Goal: Task Accomplishment & Management: Manage account settings

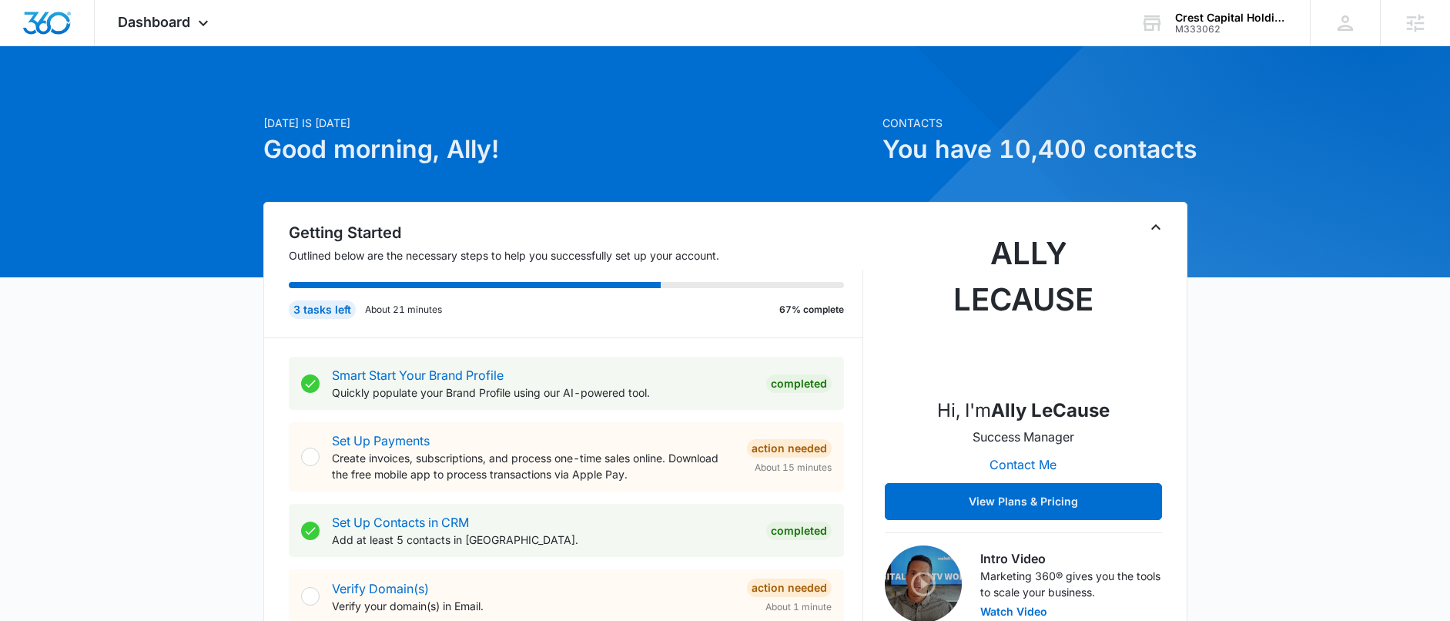
click at [1253, 58] on div at bounding box center [1416, 370] width 1312 height 1312
click at [1217, 19] on div "Crest Capital Holdings LLC" at bounding box center [1231, 18] width 112 height 12
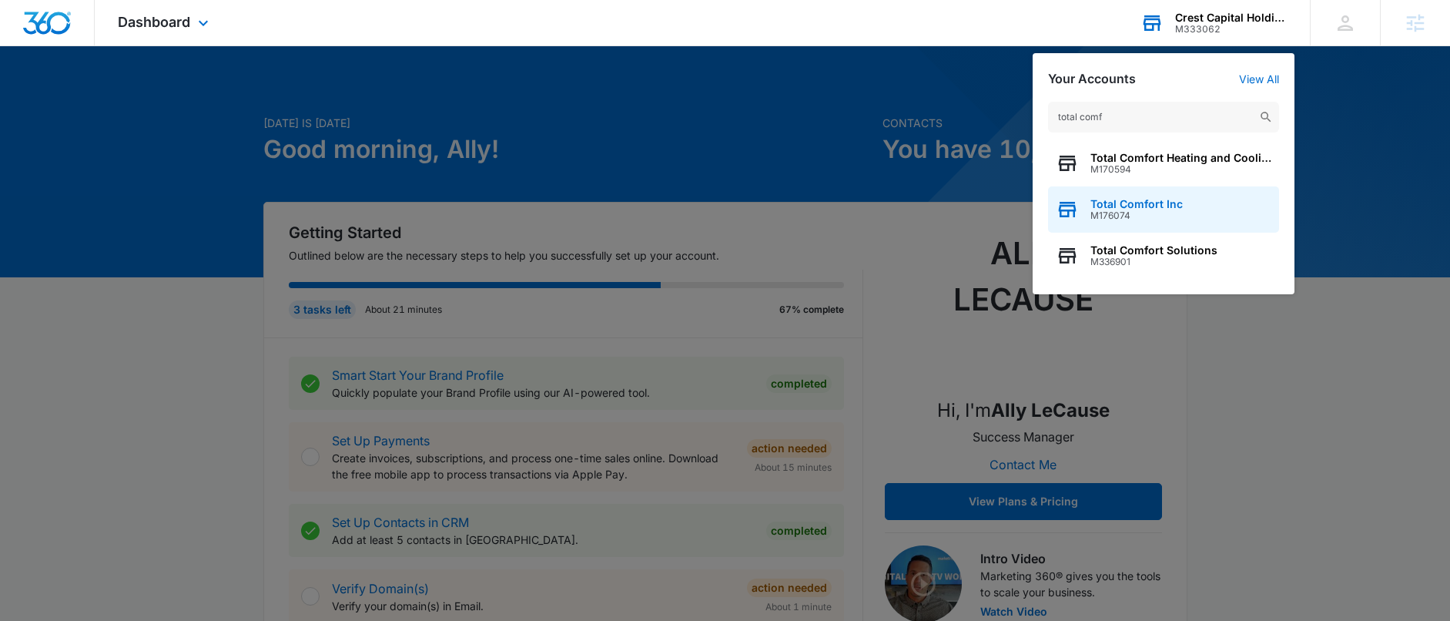
type input "total comf"
click at [1152, 203] on span "Total Comfort Inc" at bounding box center [1137, 204] width 92 height 12
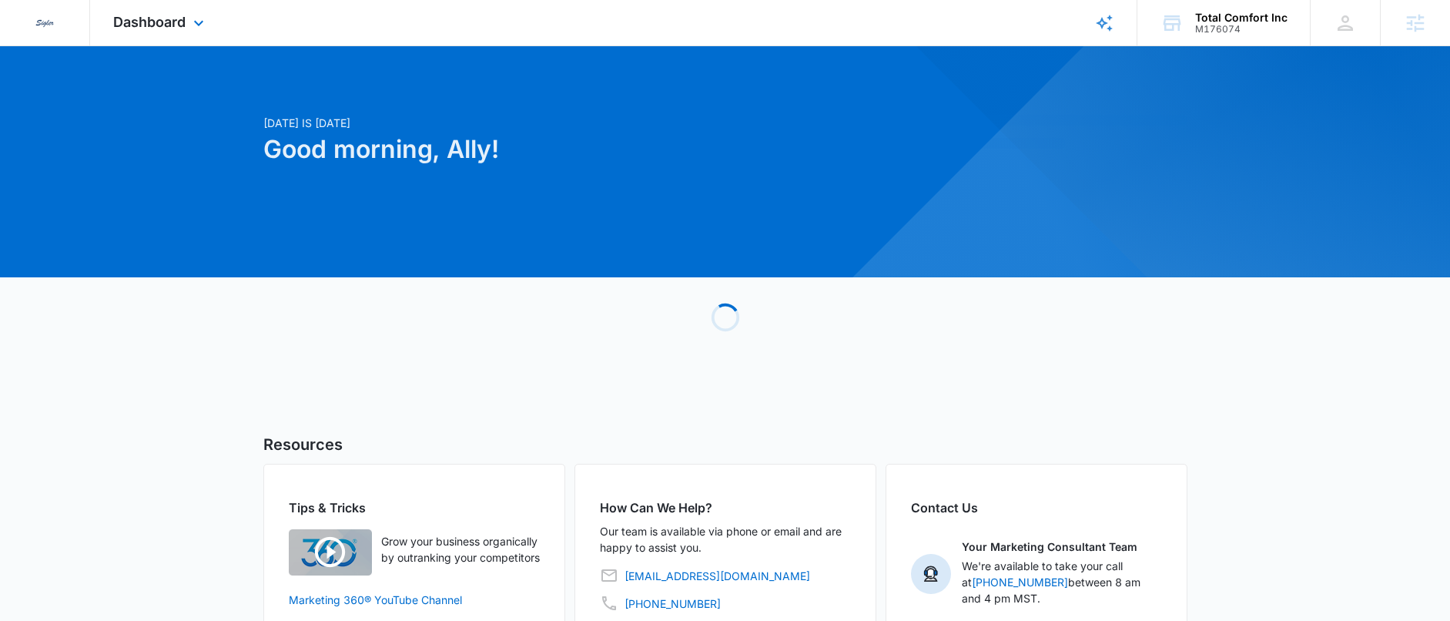
click at [137, 10] on div "Dashboard Apps Reputation Websites Forms CRM Email Social POS Content Ads Intel…" at bounding box center [160, 22] width 141 height 45
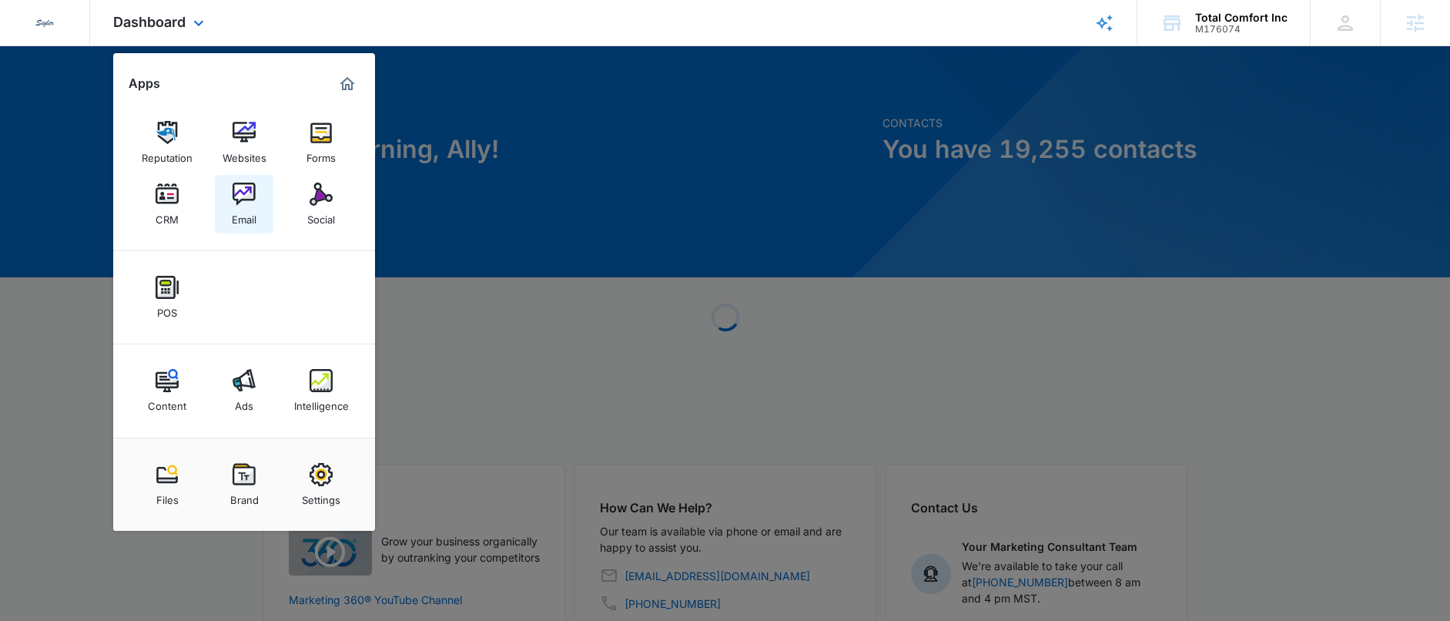
click at [246, 183] on img at bounding box center [244, 194] width 23 height 23
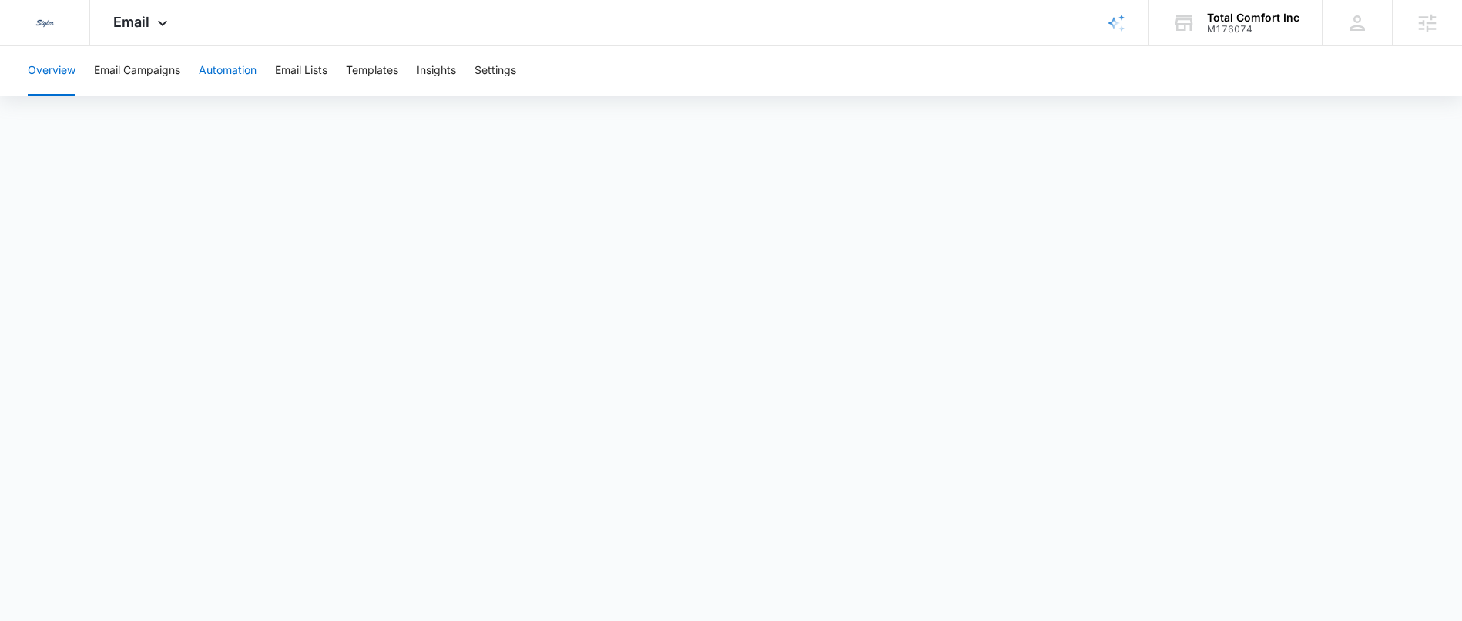
click at [235, 78] on button "Automation" at bounding box center [228, 70] width 58 height 49
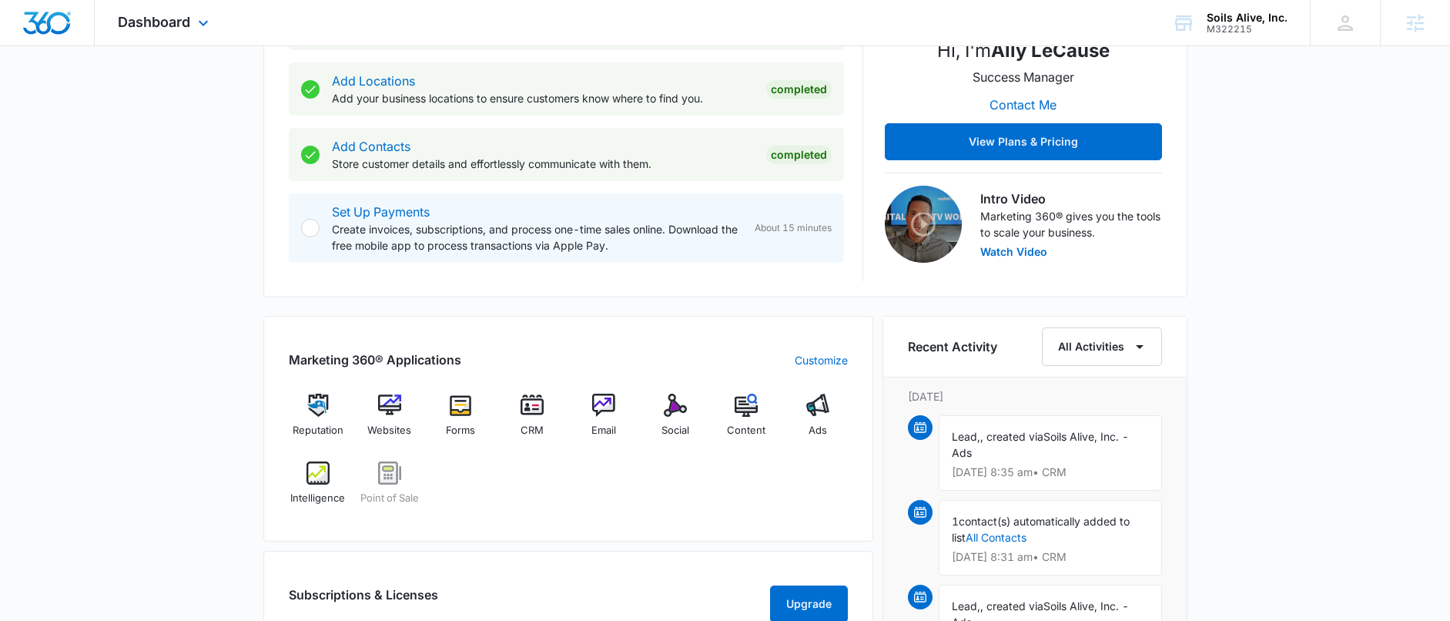
scroll to position [378, 0]
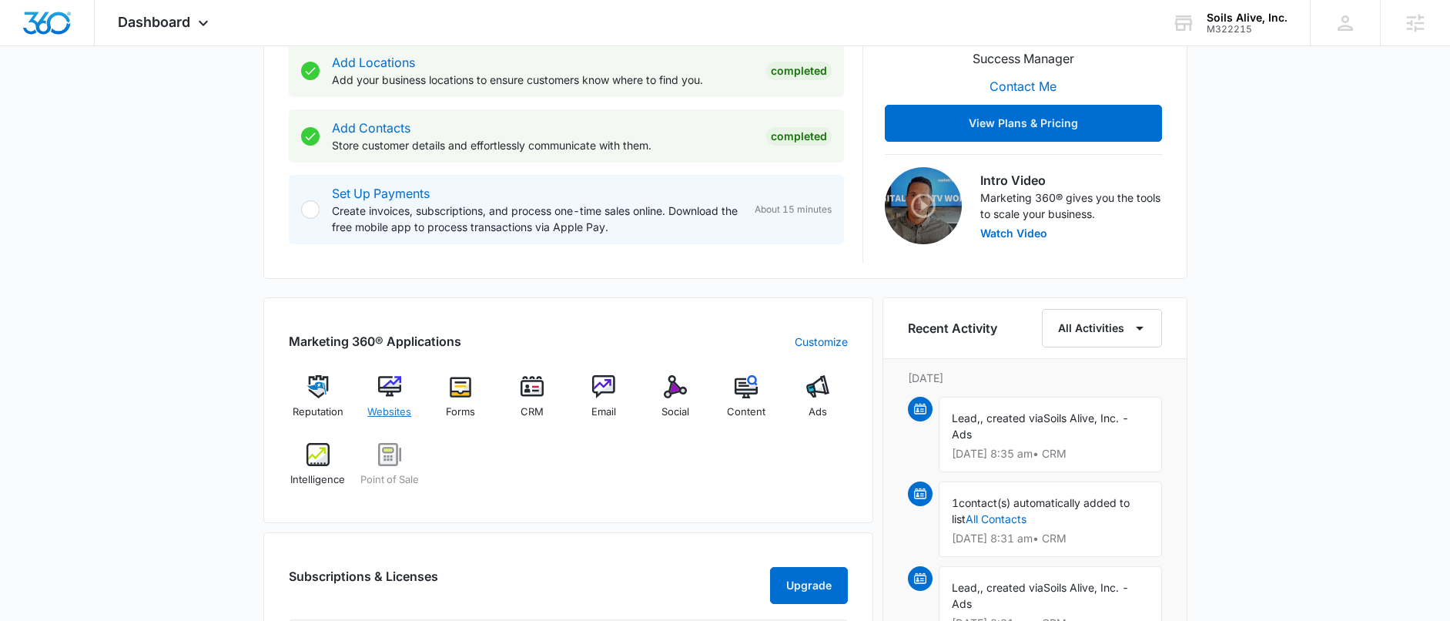
click at [387, 376] on img at bounding box center [389, 386] width 23 height 23
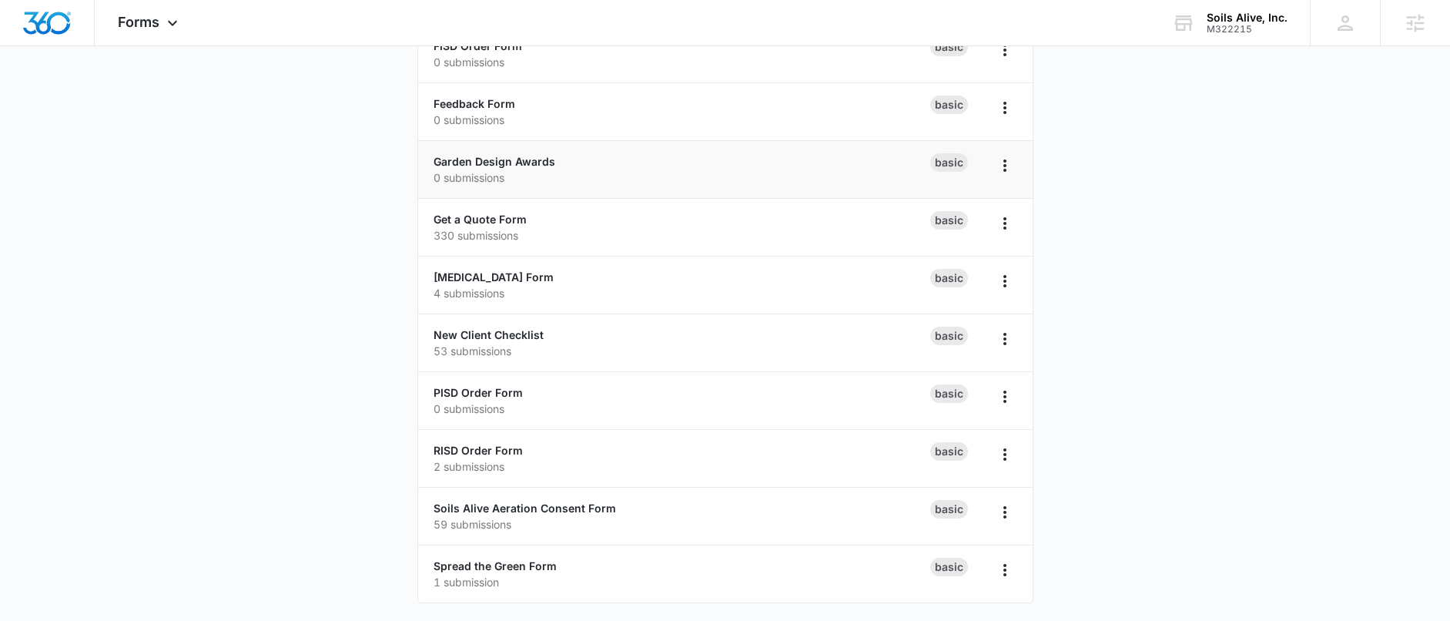
scroll to position [400, 0]
click at [283, 482] on main "Forms Create Form AISD Order Form 0 submissions Basic City Page - Get a Quote 0…" at bounding box center [725, 158] width 1450 height 925
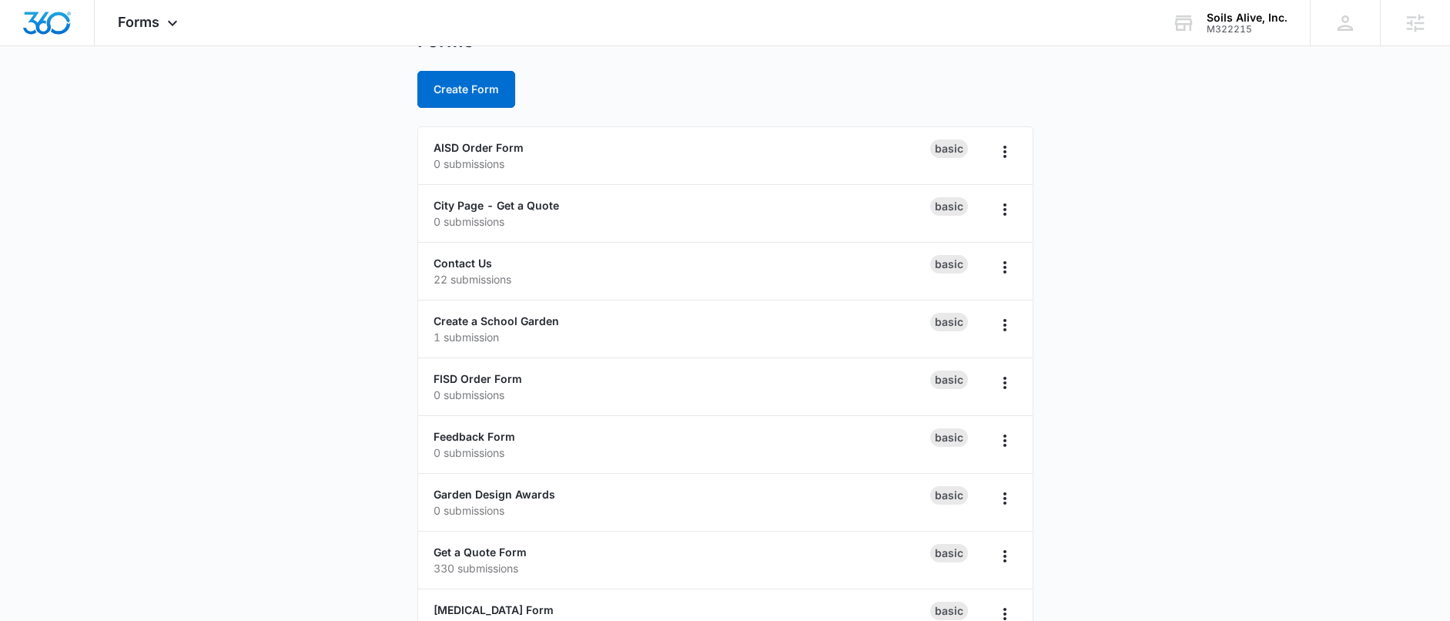
scroll to position [52, 0]
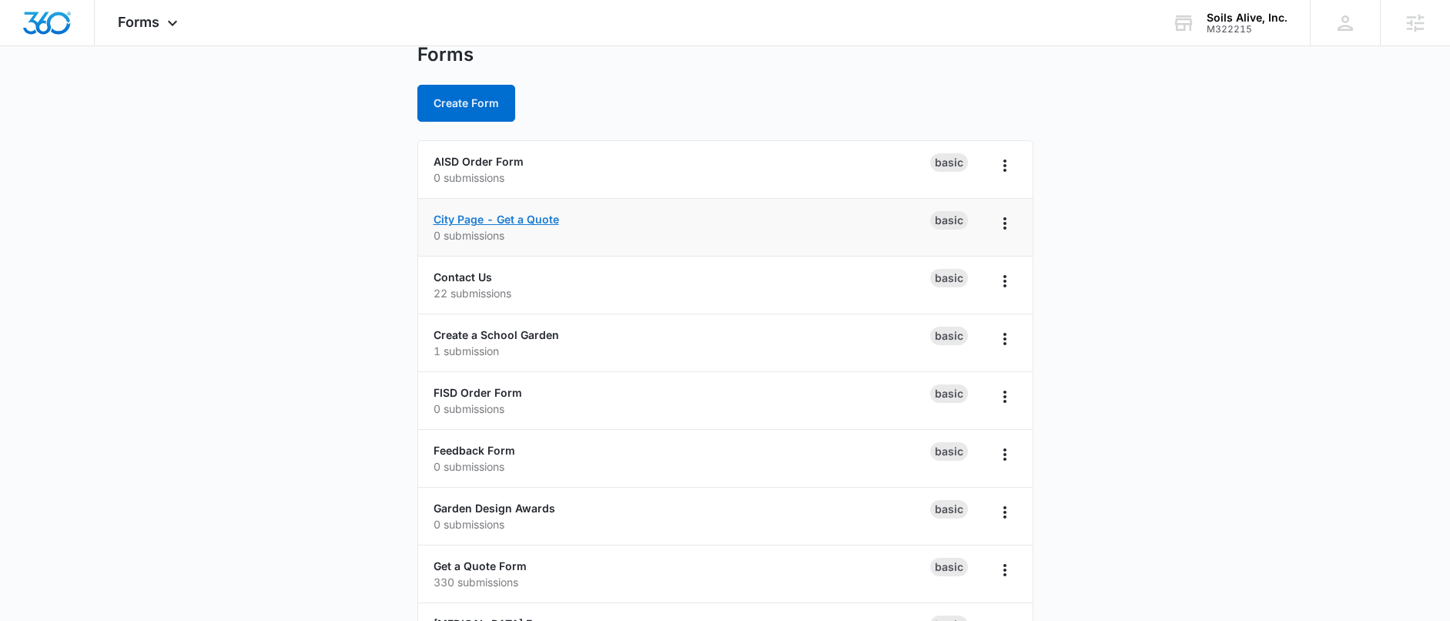
click at [517, 220] on link "City Page - Get a Quote" at bounding box center [497, 219] width 126 height 13
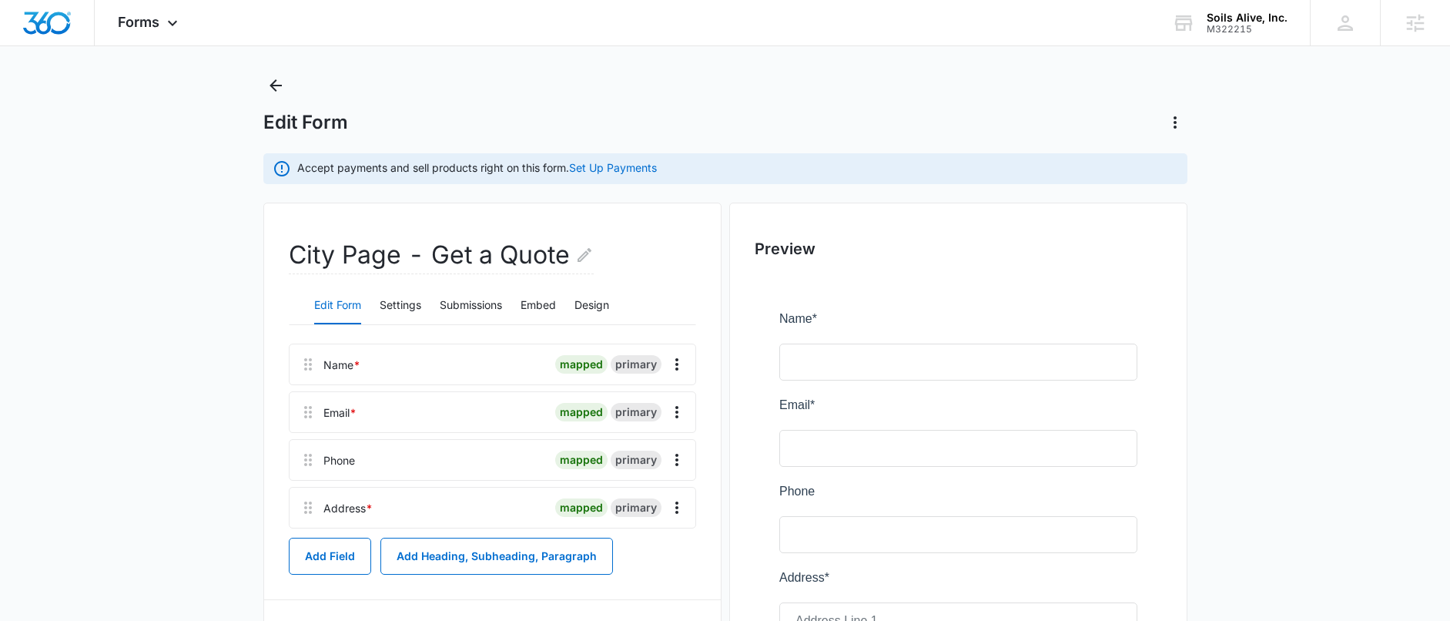
scroll to position [40, 0]
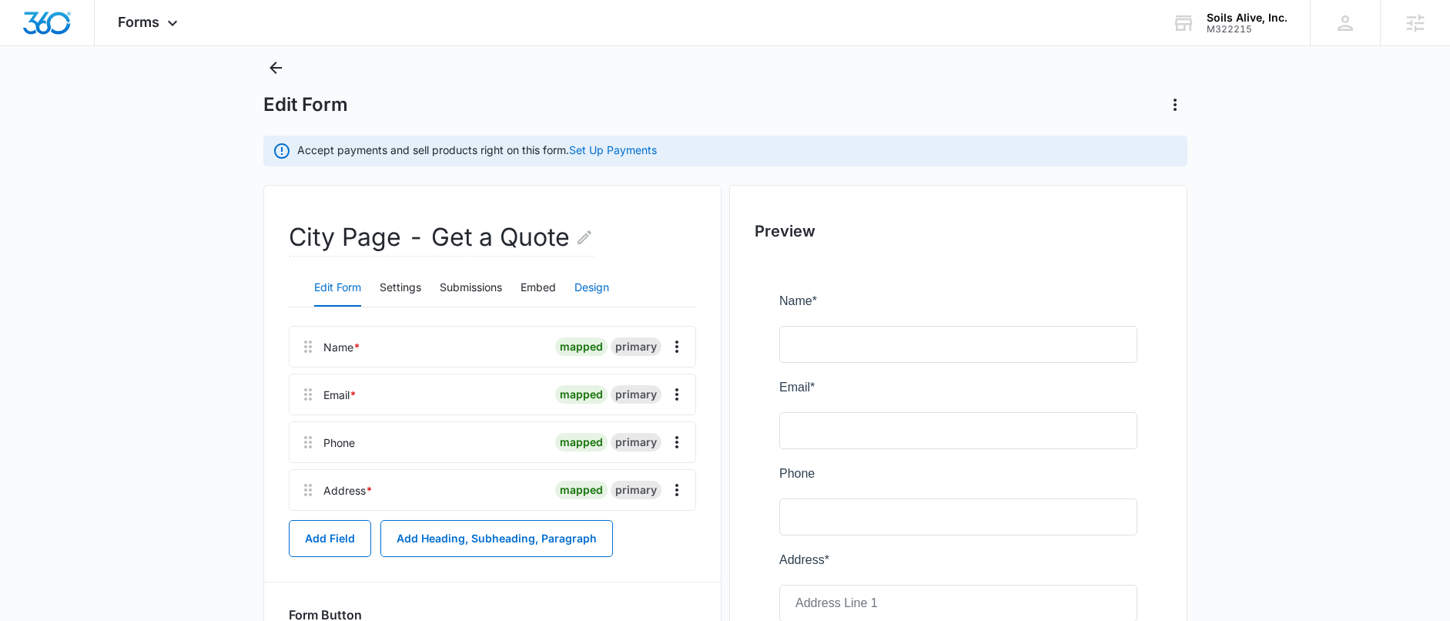
click at [592, 286] on button "Design" at bounding box center [592, 288] width 35 height 37
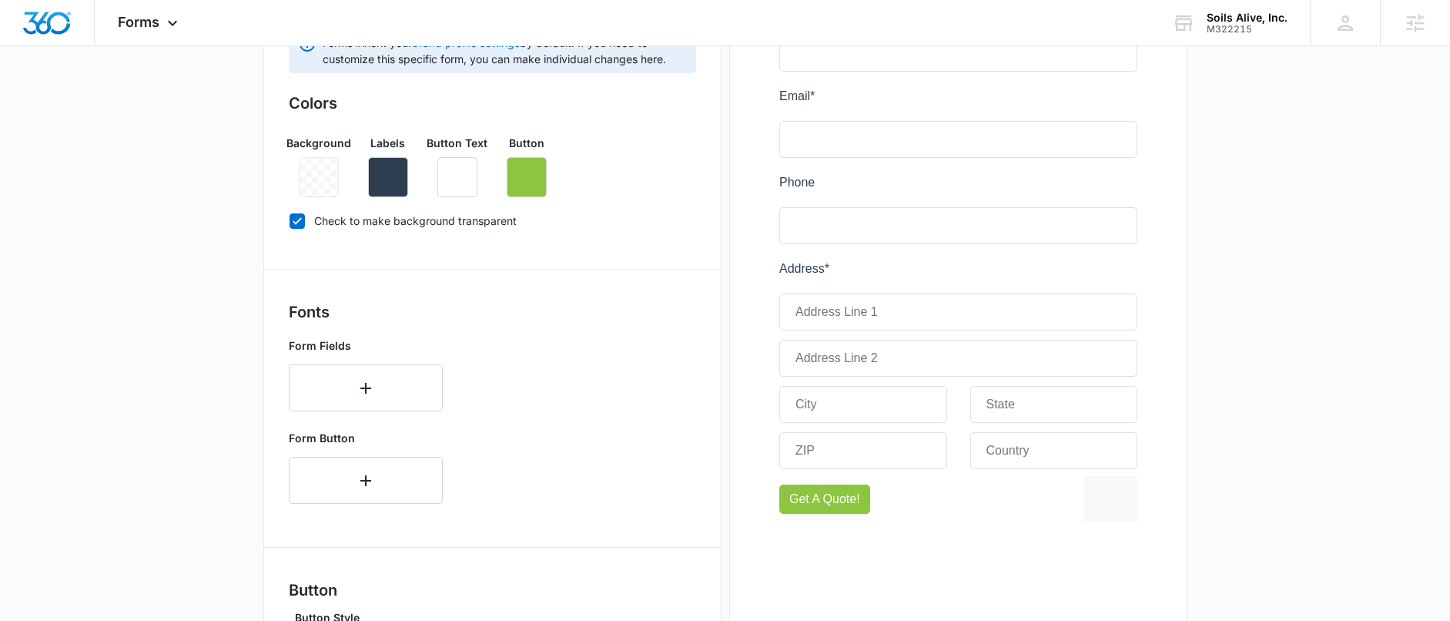
scroll to position [322, 0]
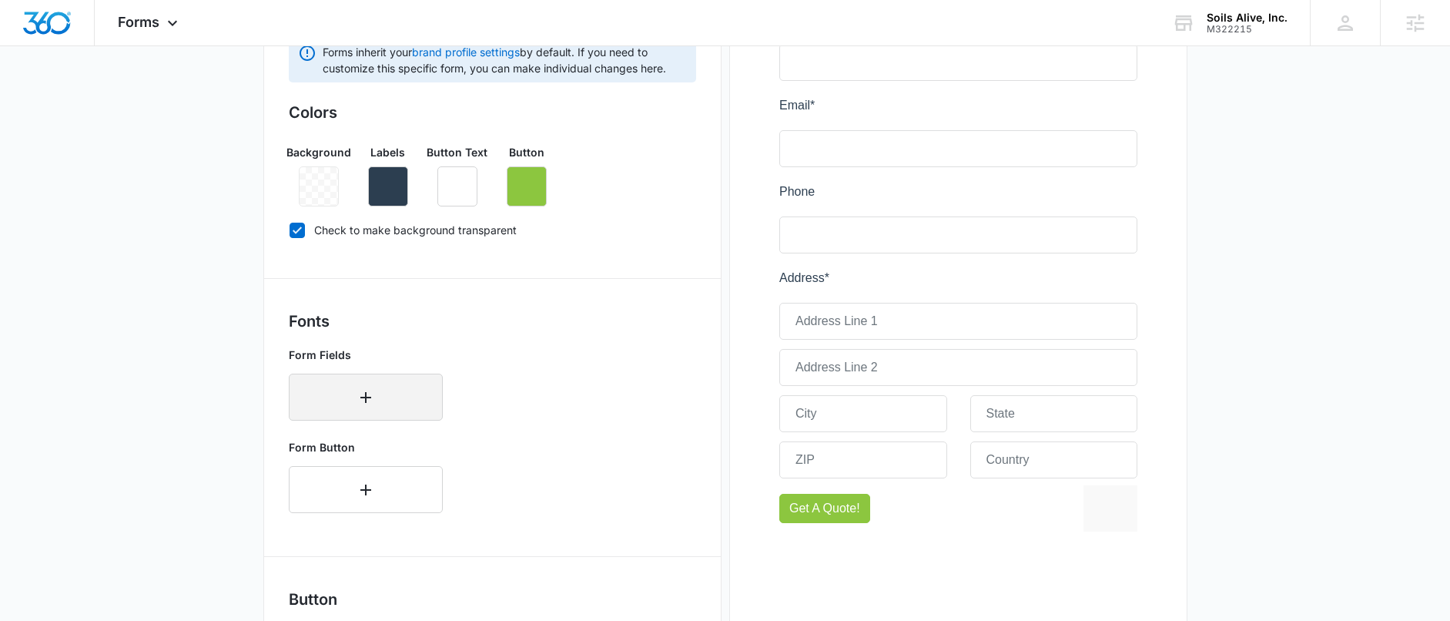
click at [351, 399] on button "button" at bounding box center [366, 397] width 154 height 47
click at [350, 380] on div "Select..." at bounding box center [366, 392] width 154 height 37
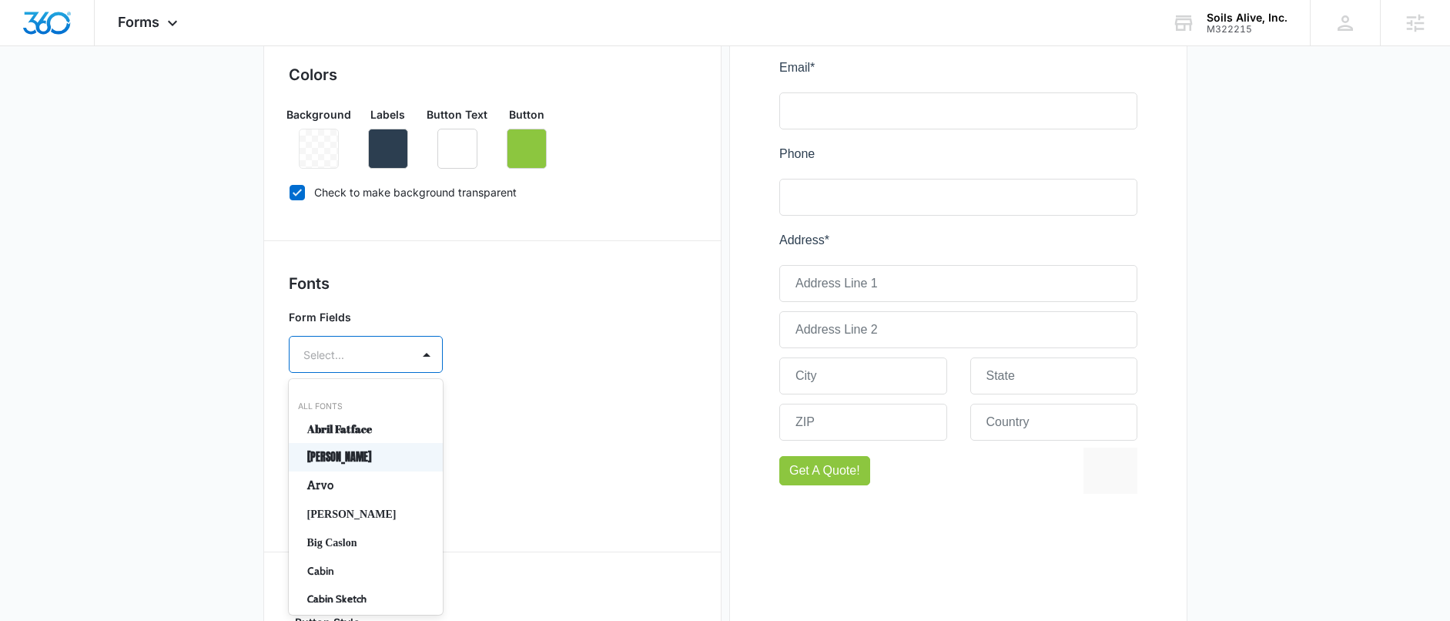
click at [317, 457] on p "[PERSON_NAME]" at bounding box center [364, 457] width 114 height 16
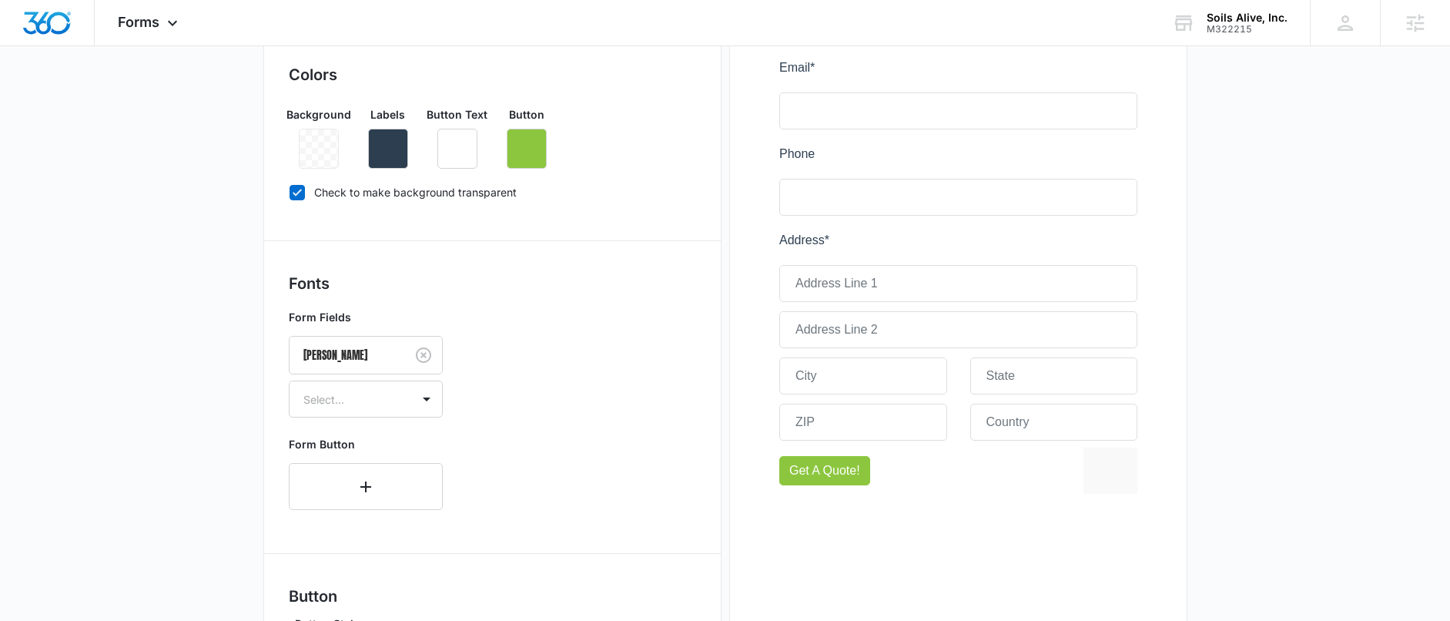
click at [519, 392] on div "Form Fields Anton Select..." at bounding box center [492, 363] width 407 height 121
click at [385, 391] on div at bounding box center [347, 399] width 88 height 19
click at [342, 479] on p "Bold" at bounding box center [364, 482] width 114 height 16
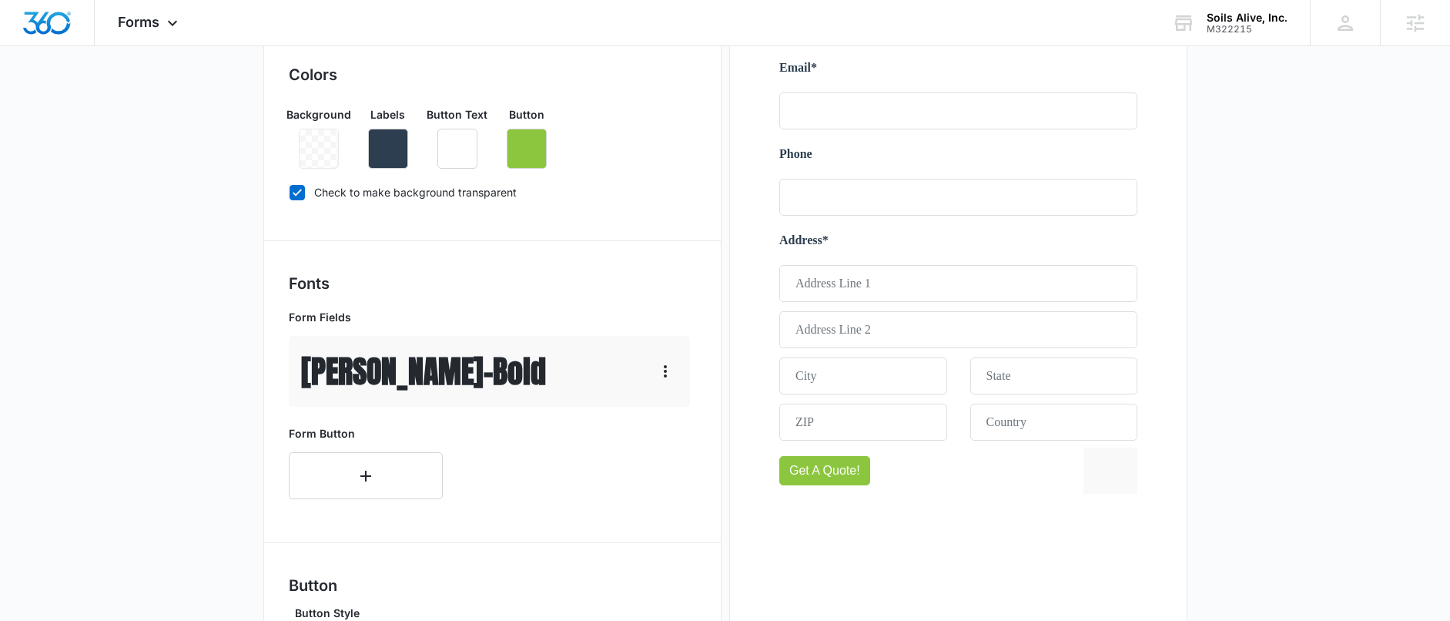
click at [504, 417] on div "Fonts Form Fields Anton - Bold Form Button" at bounding box center [492, 392] width 407 height 240
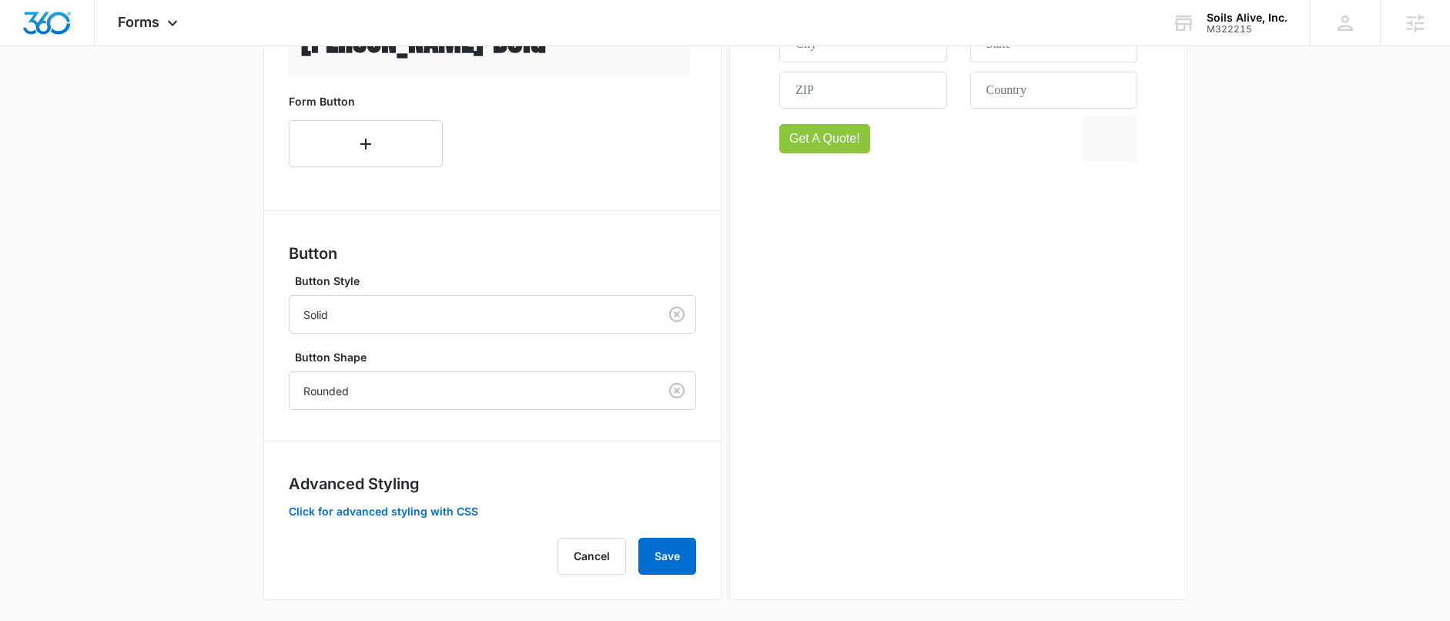
scroll to position [702, 0]
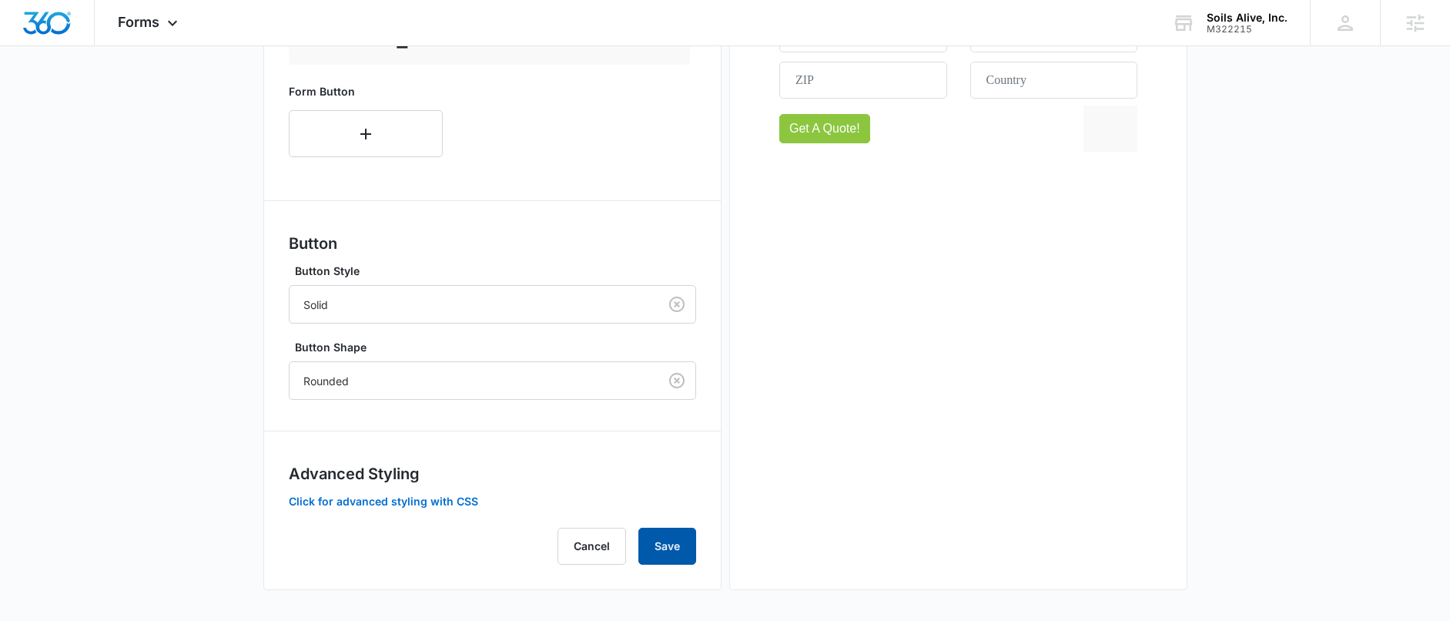
click at [684, 543] on button "Save" at bounding box center [668, 546] width 58 height 37
click at [664, 553] on button "Save" at bounding box center [668, 546] width 58 height 37
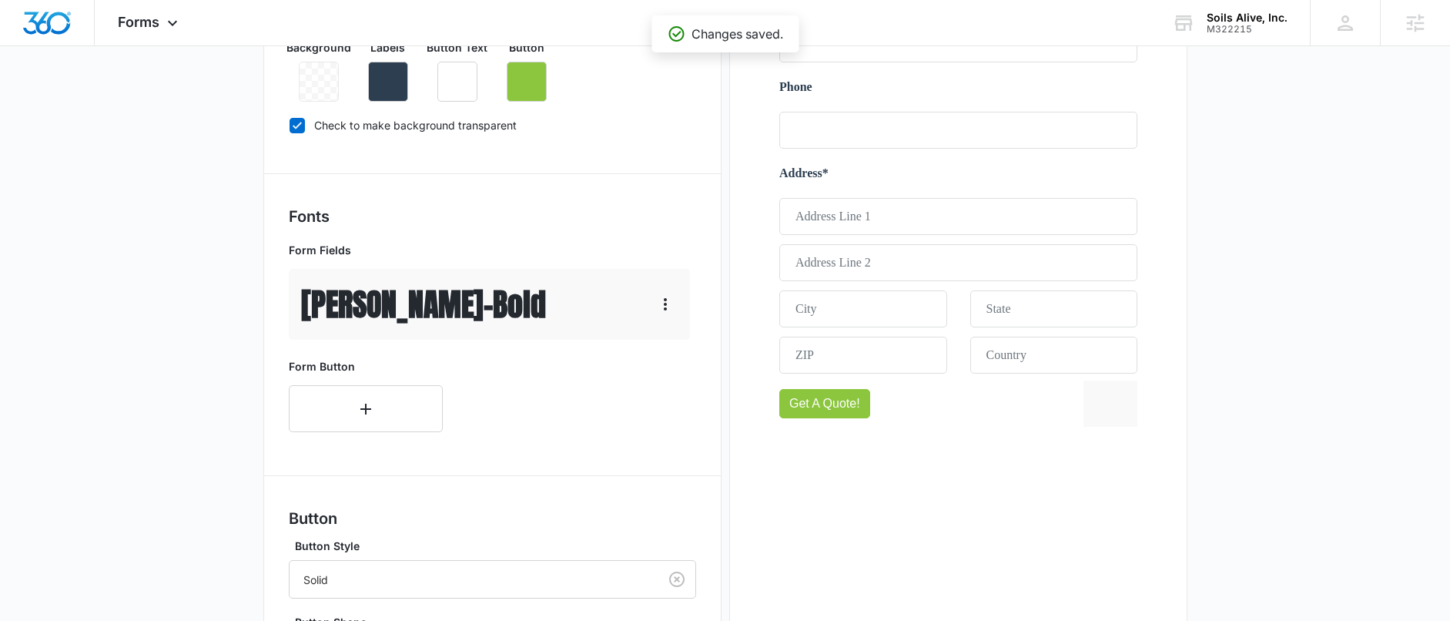
scroll to position [362, 0]
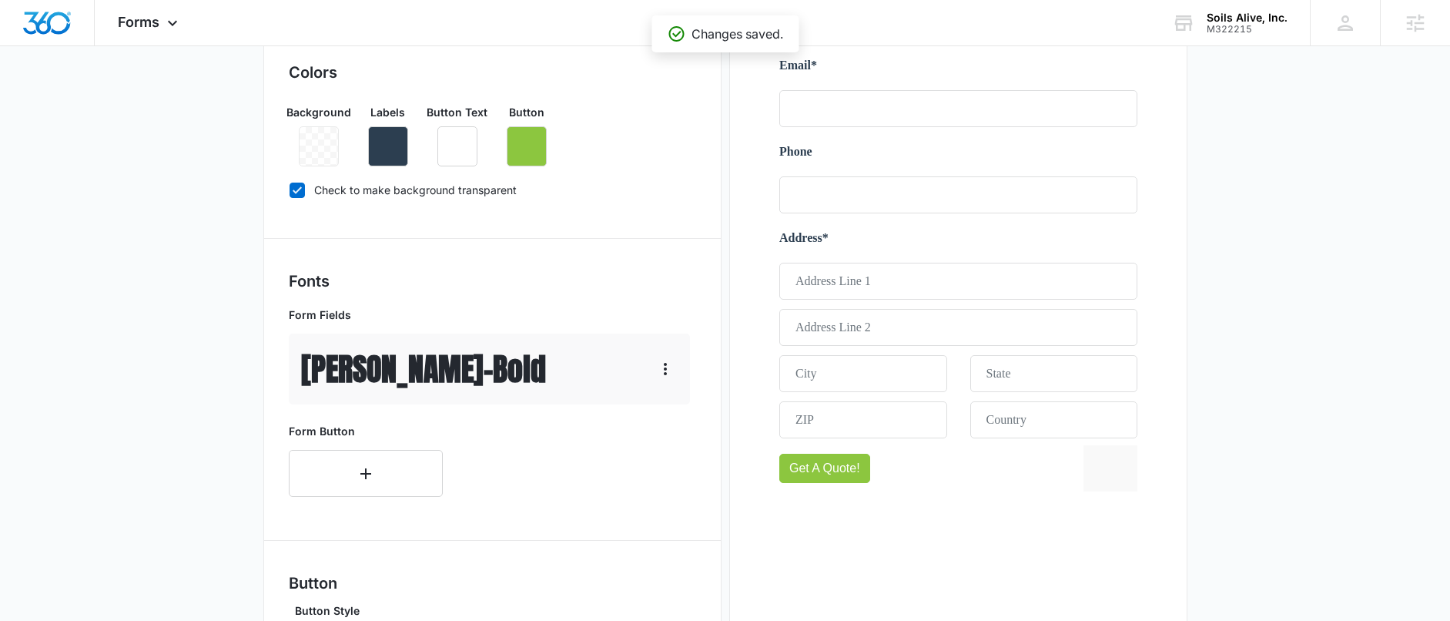
click at [1217, 311] on main "Edit Form Accept payments and sell products right on this form. Set Up Payments…" at bounding box center [725, 347] width 1450 height 1227
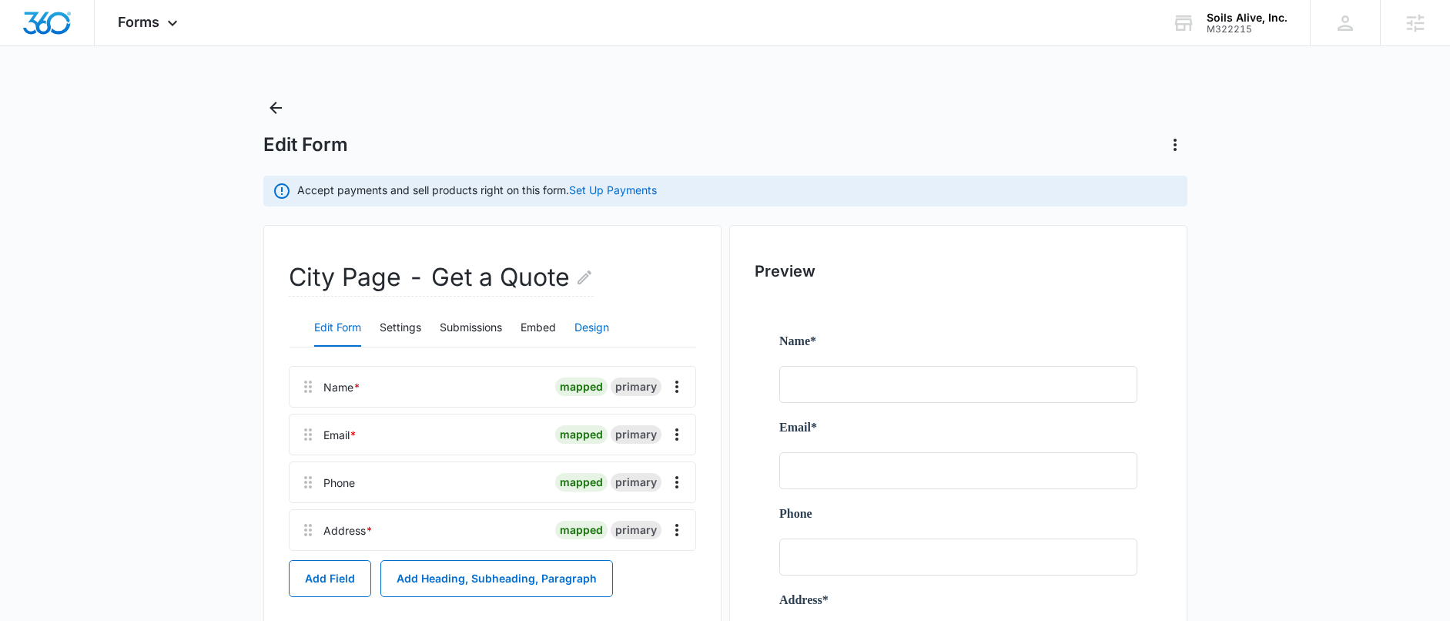
click at [602, 323] on button "Design" at bounding box center [592, 328] width 35 height 37
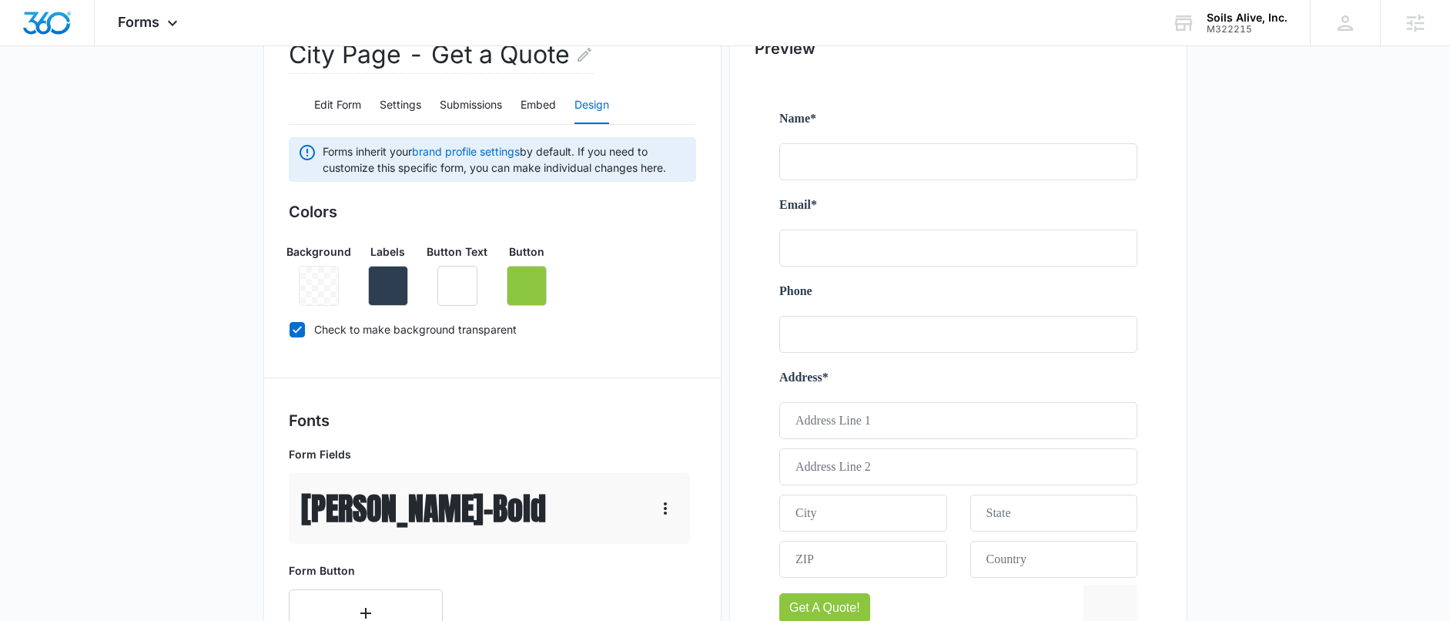
scroll to position [215, 0]
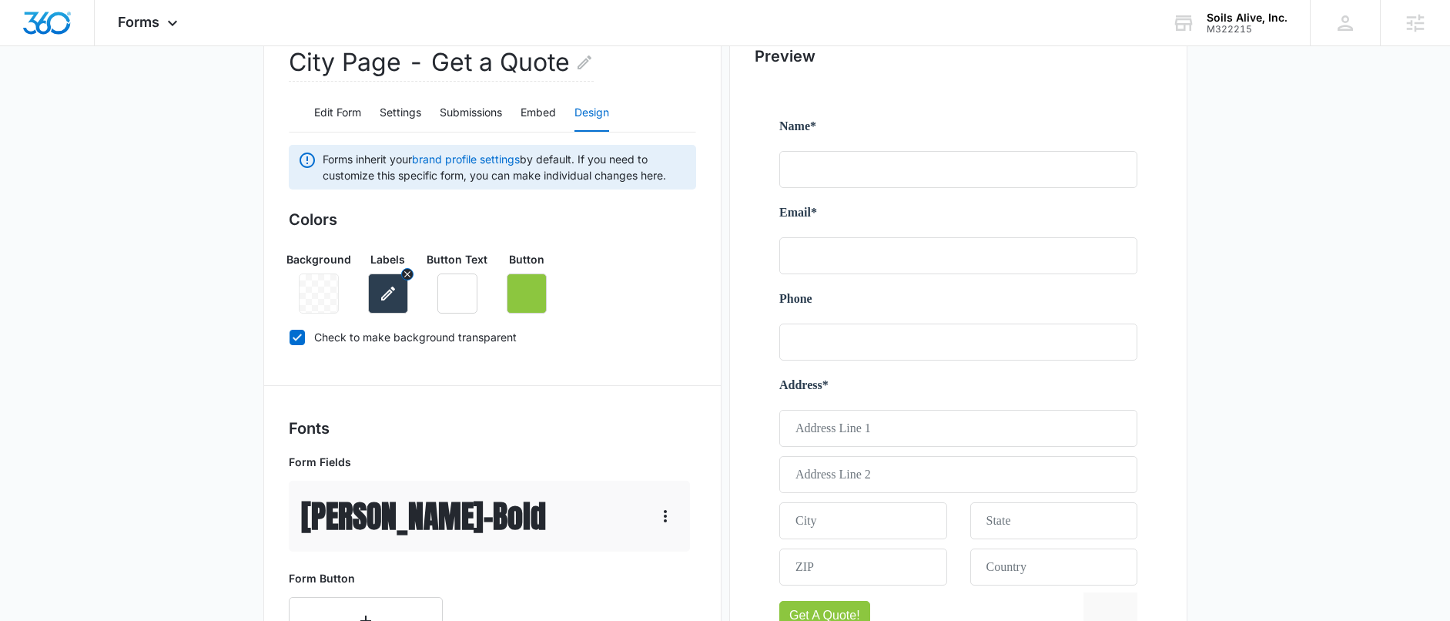
click at [397, 290] on icon "button" at bounding box center [388, 293] width 18 height 18
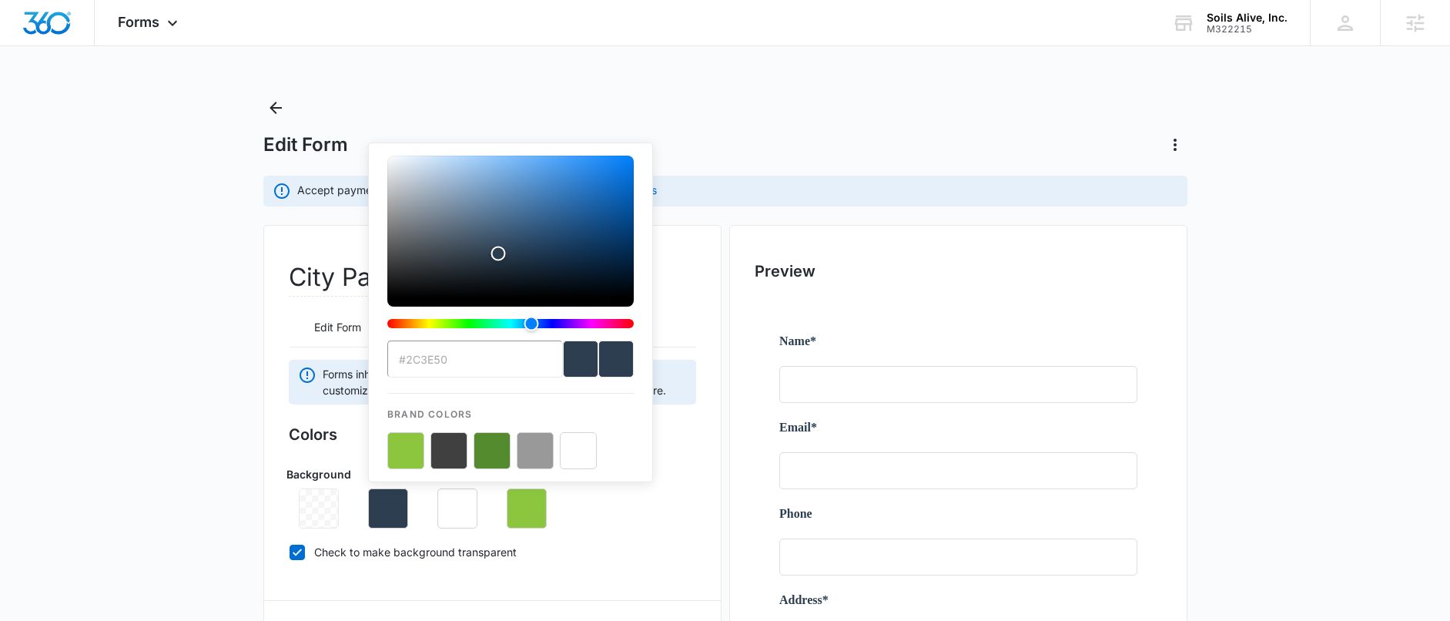
click at [595, 458] on button "color-picker-container" at bounding box center [578, 450] width 37 height 37
type input "#FFFFFF"
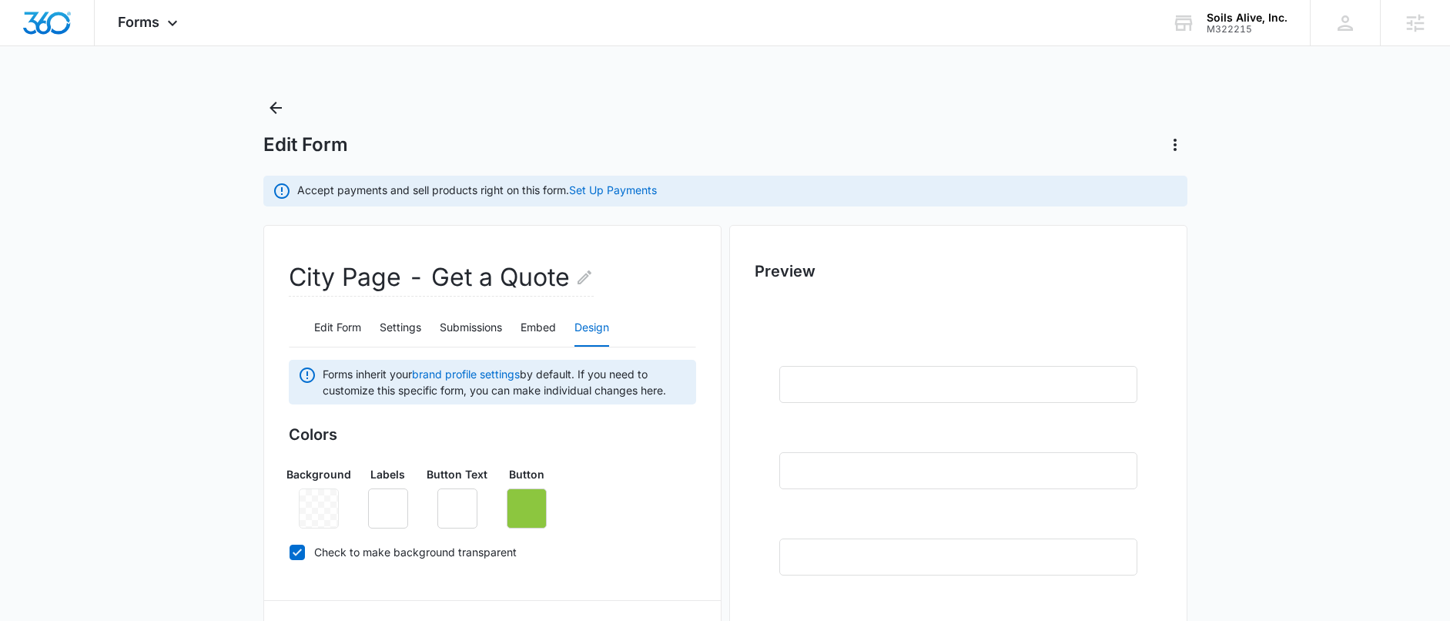
click at [657, 518] on div "Background Labels Button Text Button" at bounding box center [492, 491] width 407 height 75
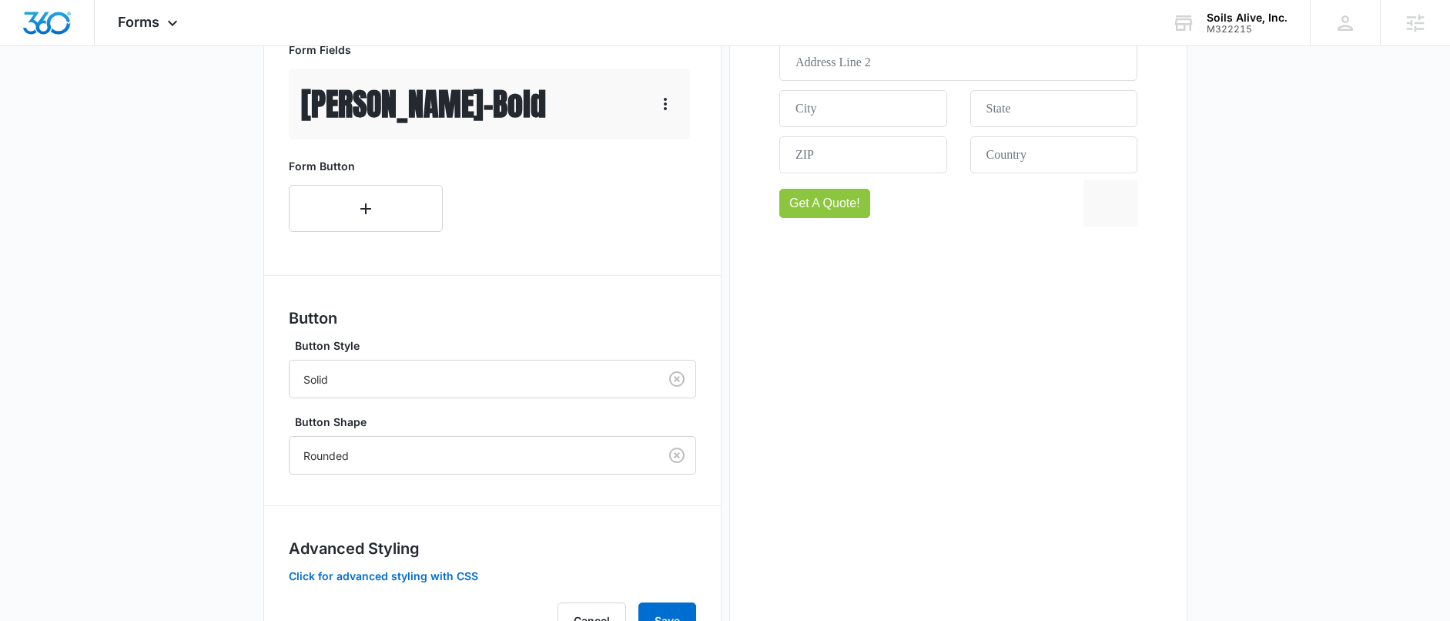
scroll to position [702, 0]
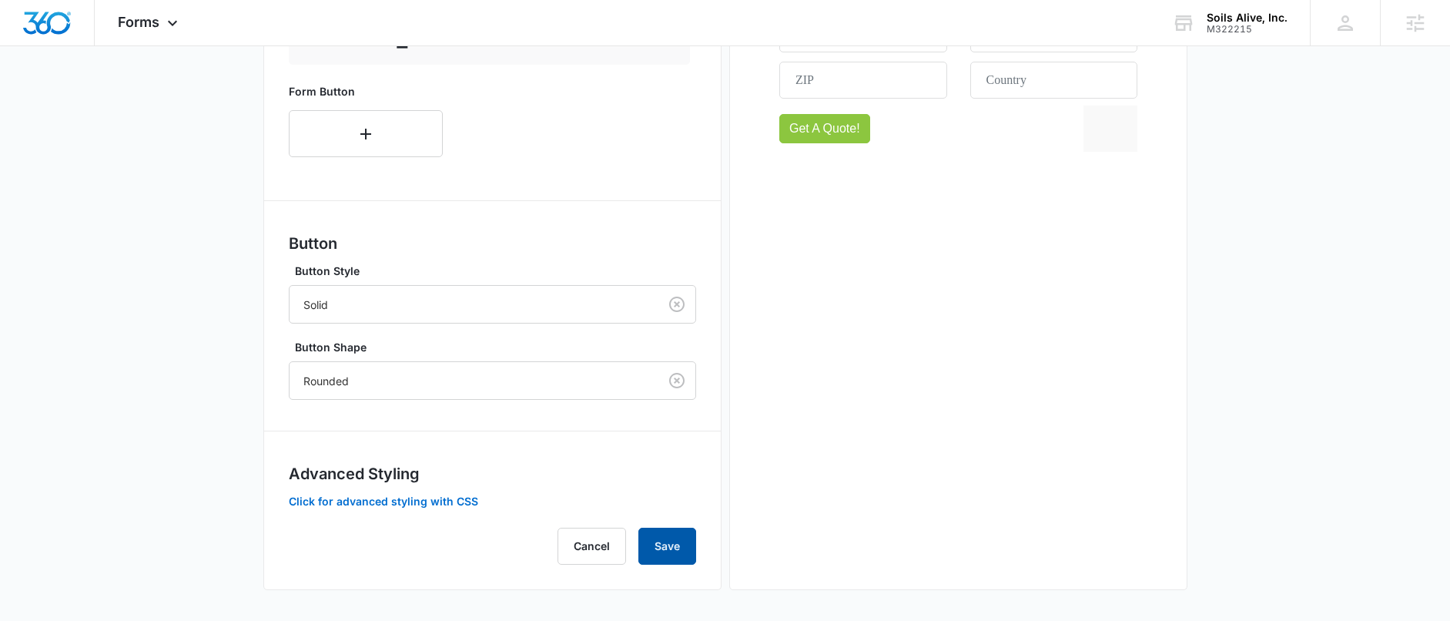
click at [686, 555] on button "Save" at bounding box center [668, 546] width 58 height 37
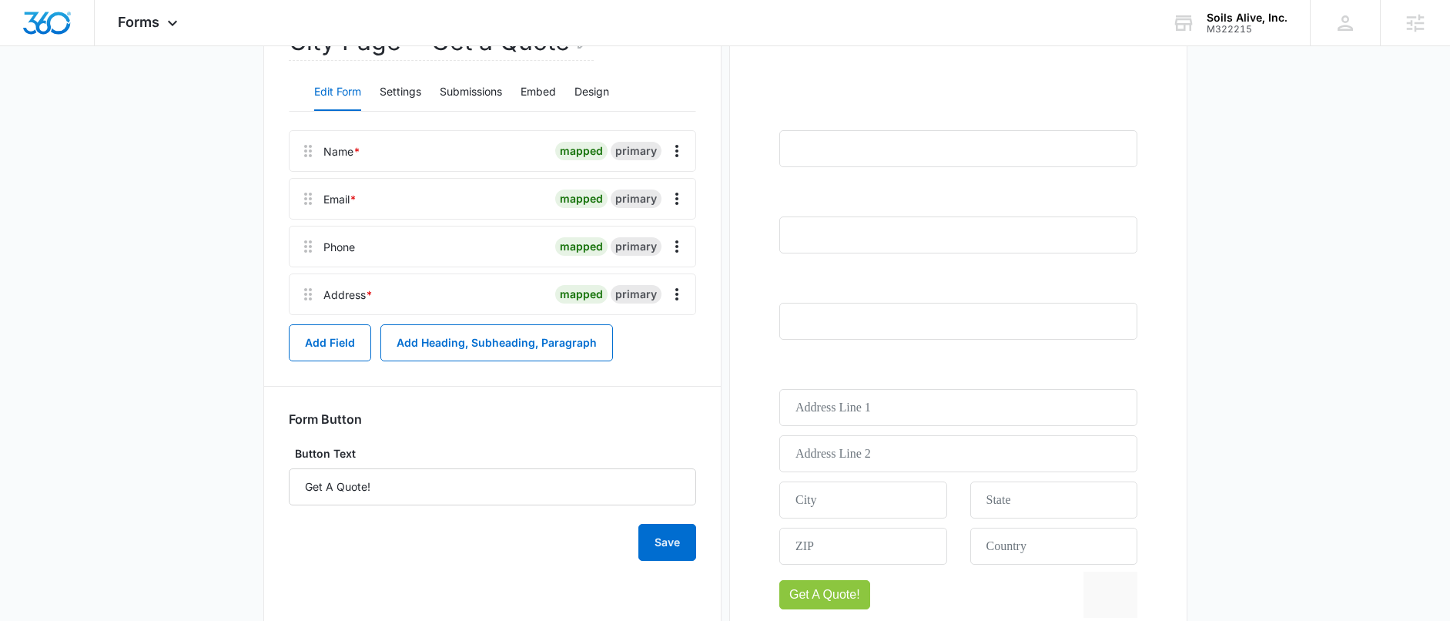
scroll to position [328, 0]
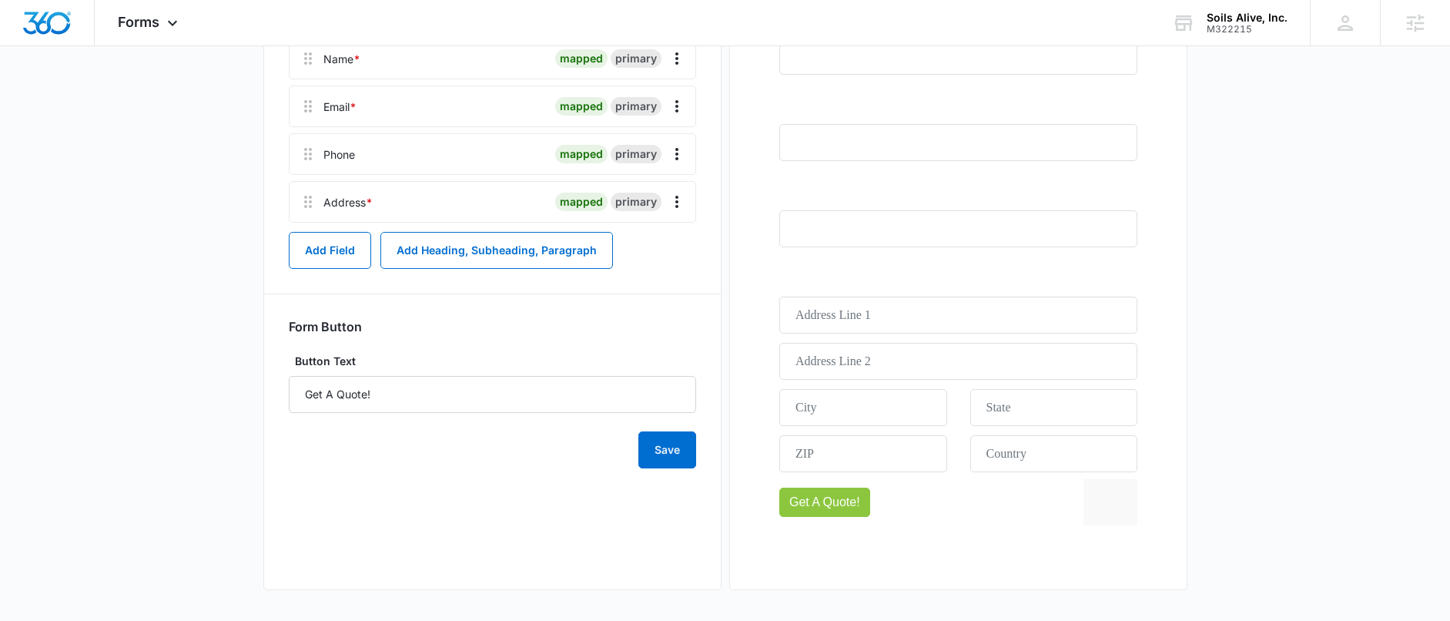
drag, startPoint x: 592, startPoint y: 513, endPoint x: 584, endPoint y: 511, distance: 8.6
click at [594, 513] on div "City Page - Get a Quote Edit Form Settings Submissions Embed Design Name * mapp…" at bounding box center [492, 243] width 458 height 693
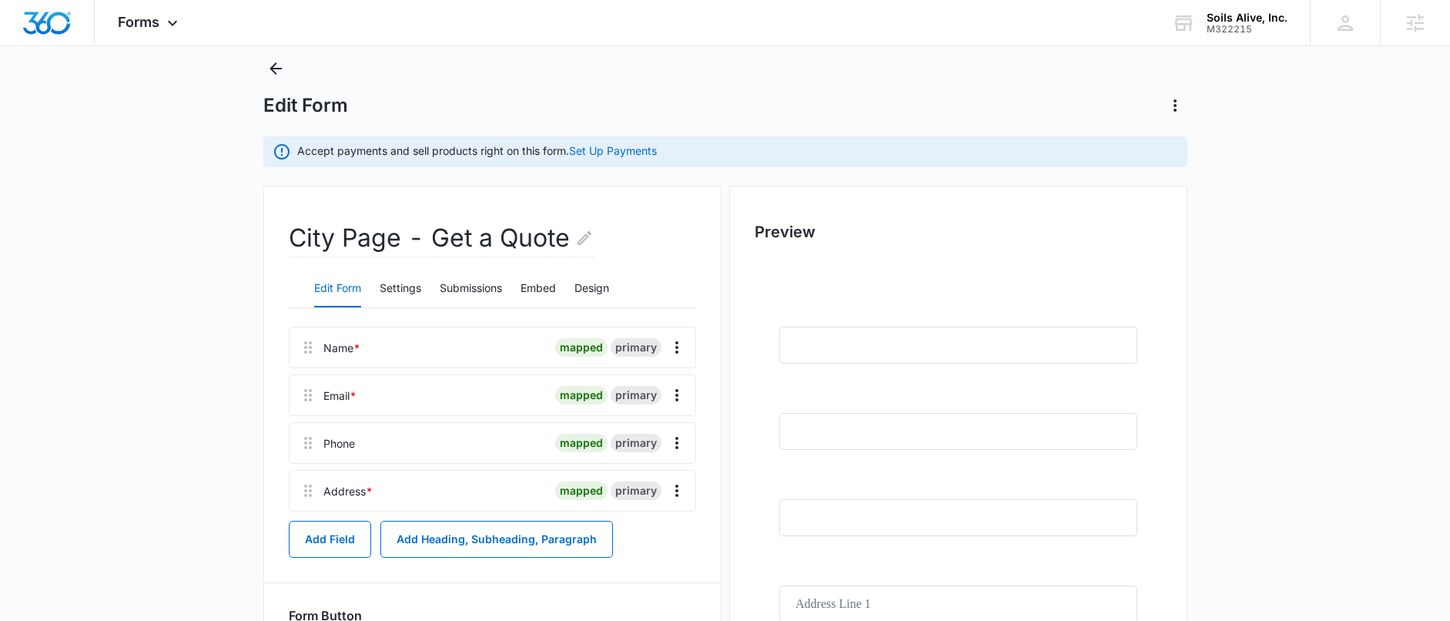
scroll to position [0, 0]
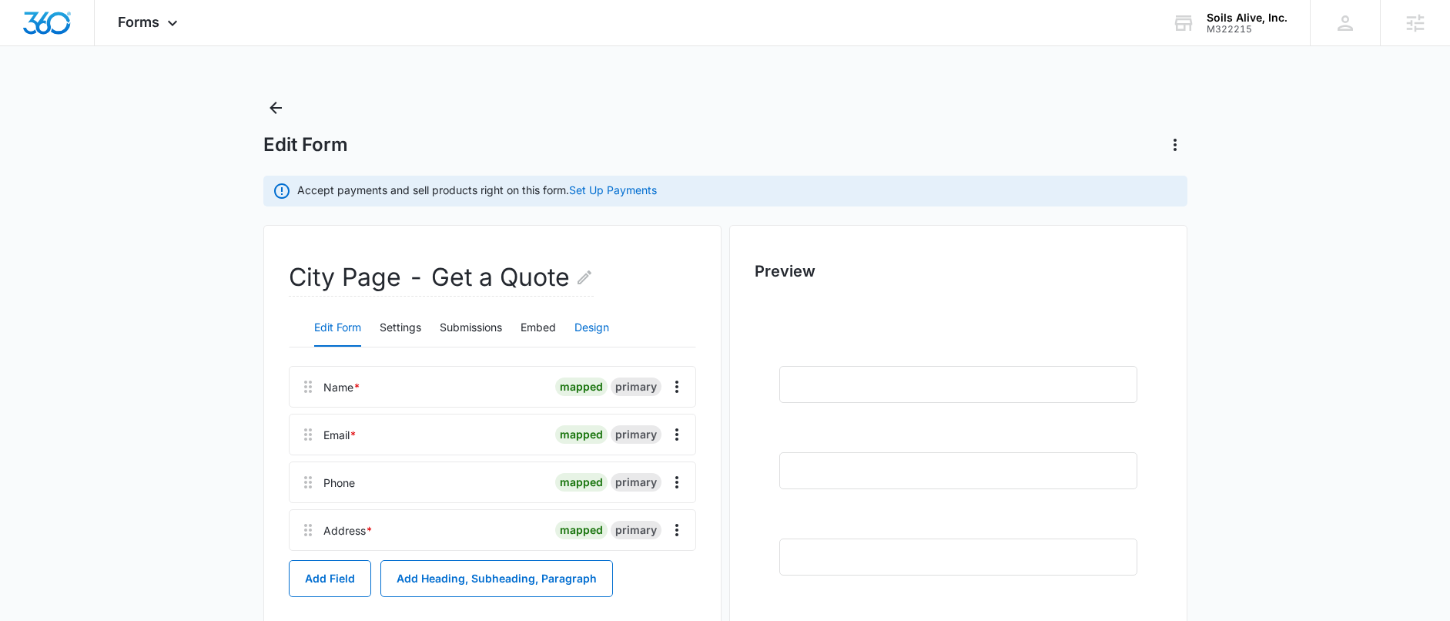
click at [593, 320] on button "Design" at bounding box center [592, 328] width 35 height 37
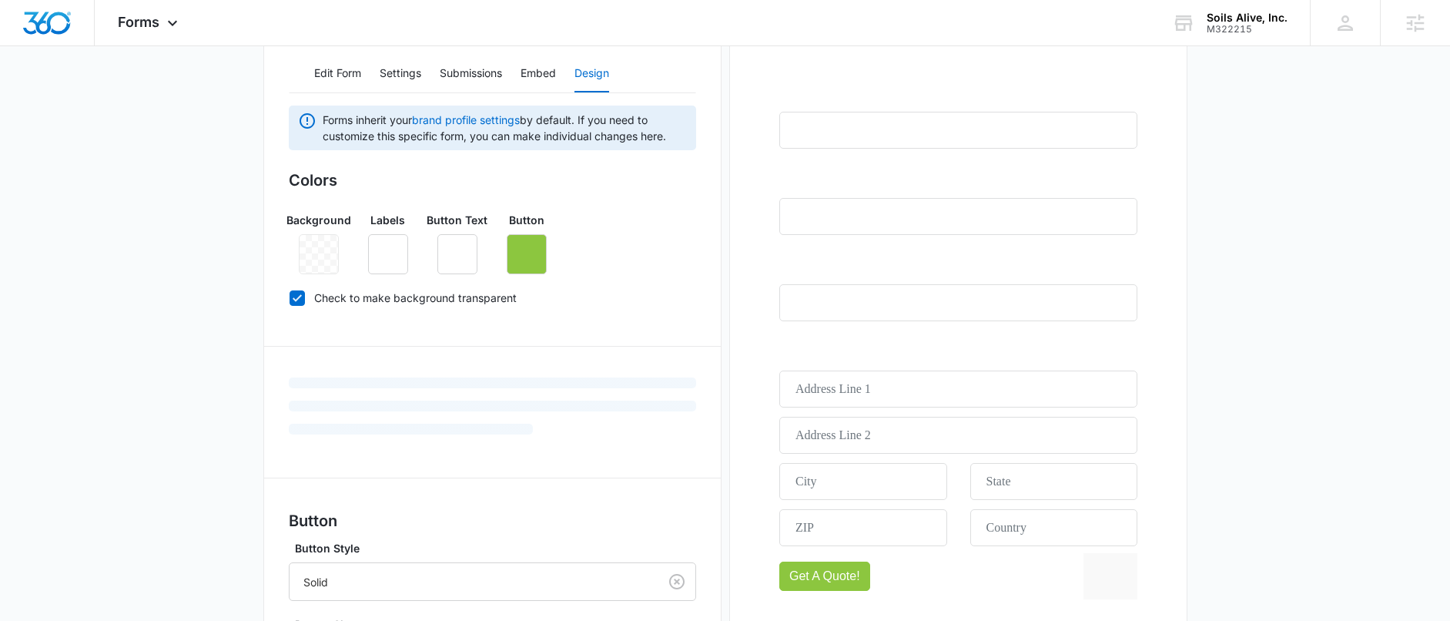
scroll to position [256, 0]
click at [529, 249] on icon "button" at bounding box center [527, 253] width 14 height 14
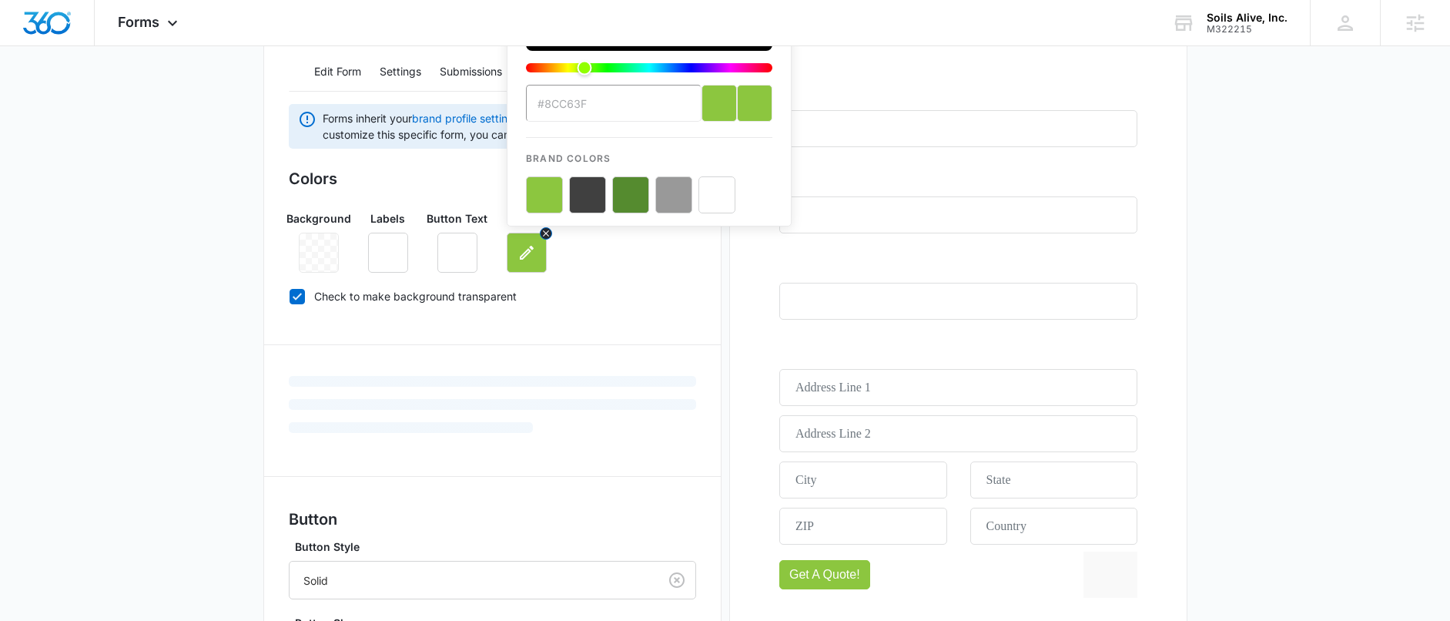
scroll to position [0, 0]
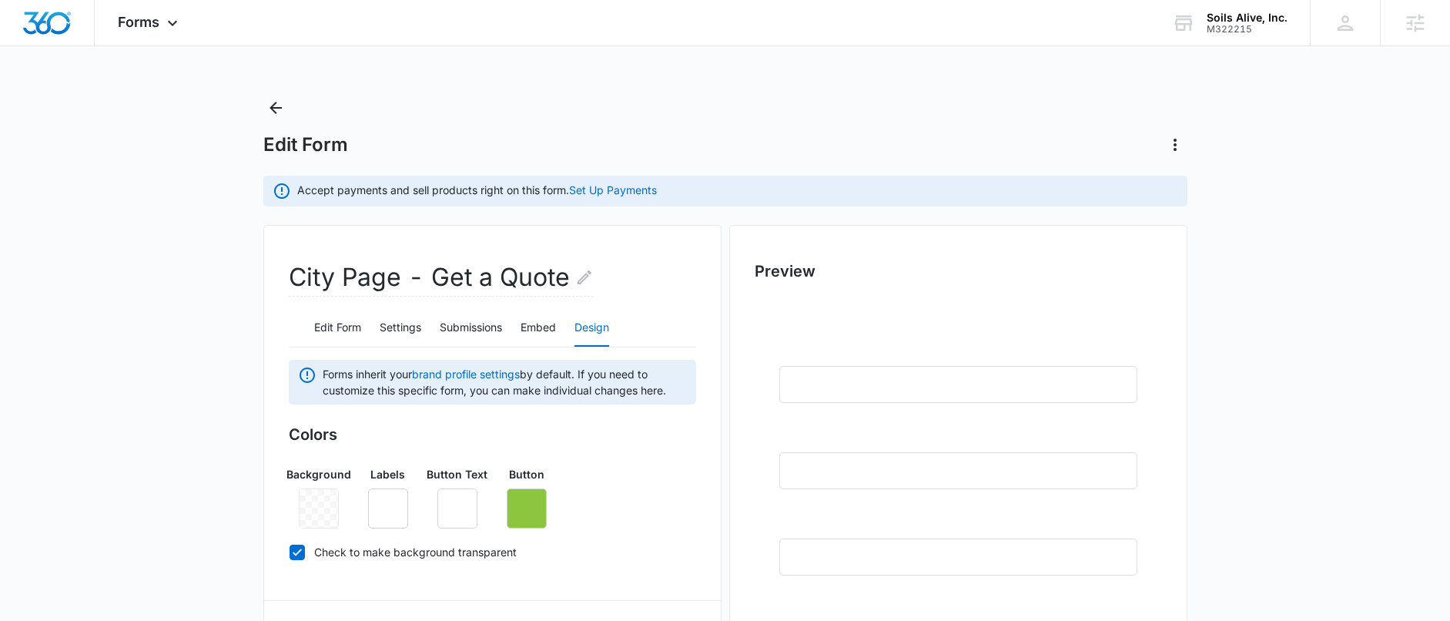
click at [129, 377] on main "Edit Form Accept payments and sell products right on this form. Set Up Payments…" at bounding box center [725, 624] width 1450 height 1057
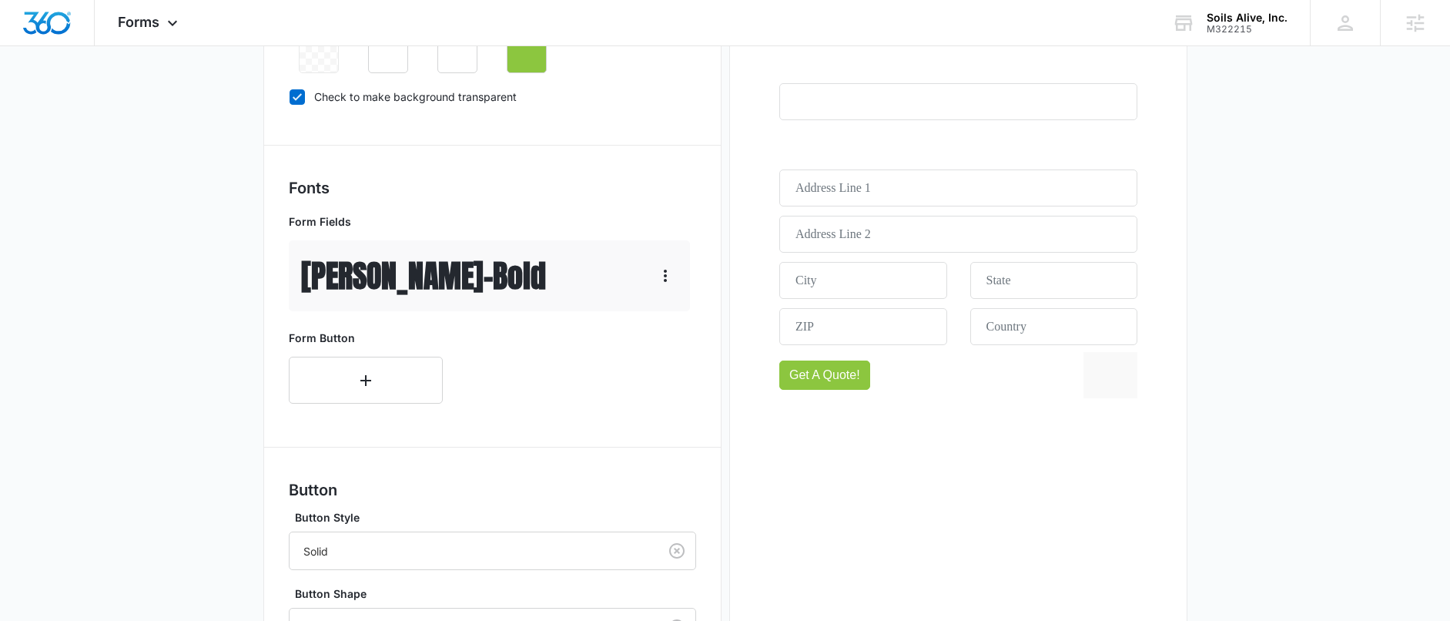
scroll to position [702, 0]
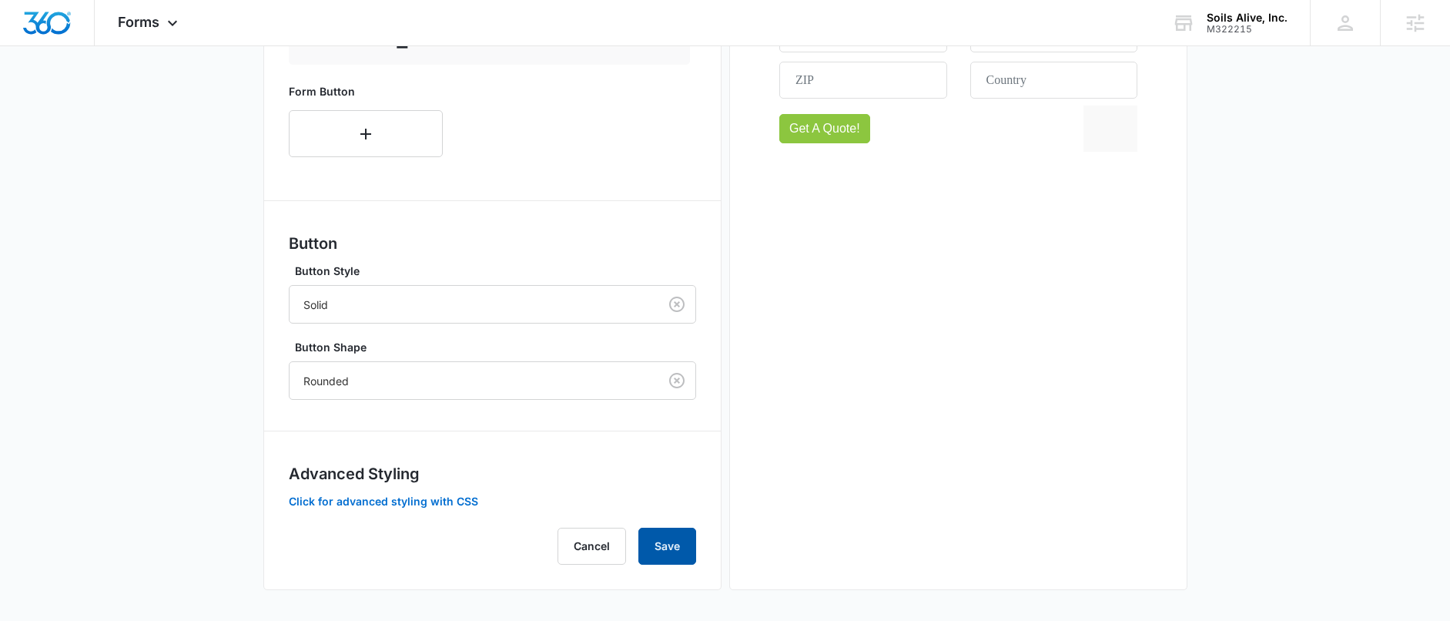
click at [645, 543] on button "Save" at bounding box center [668, 546] width 58 height 37
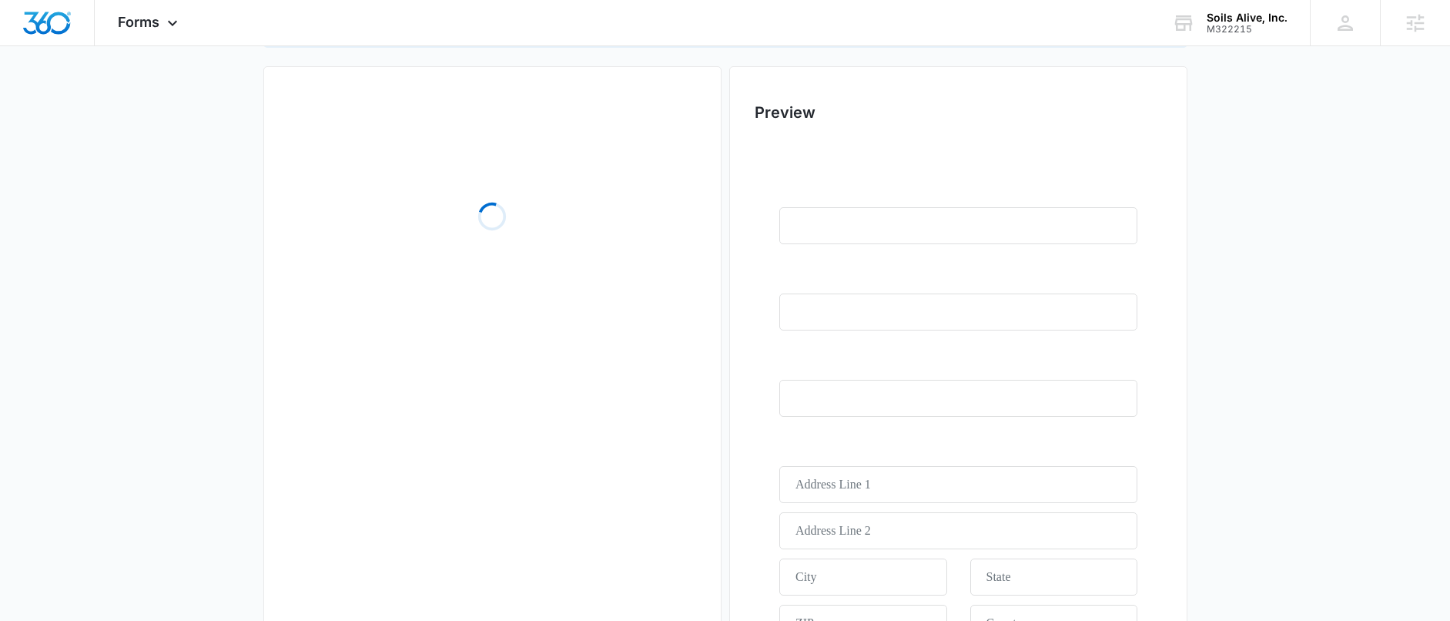
scroll to position [310, 0]
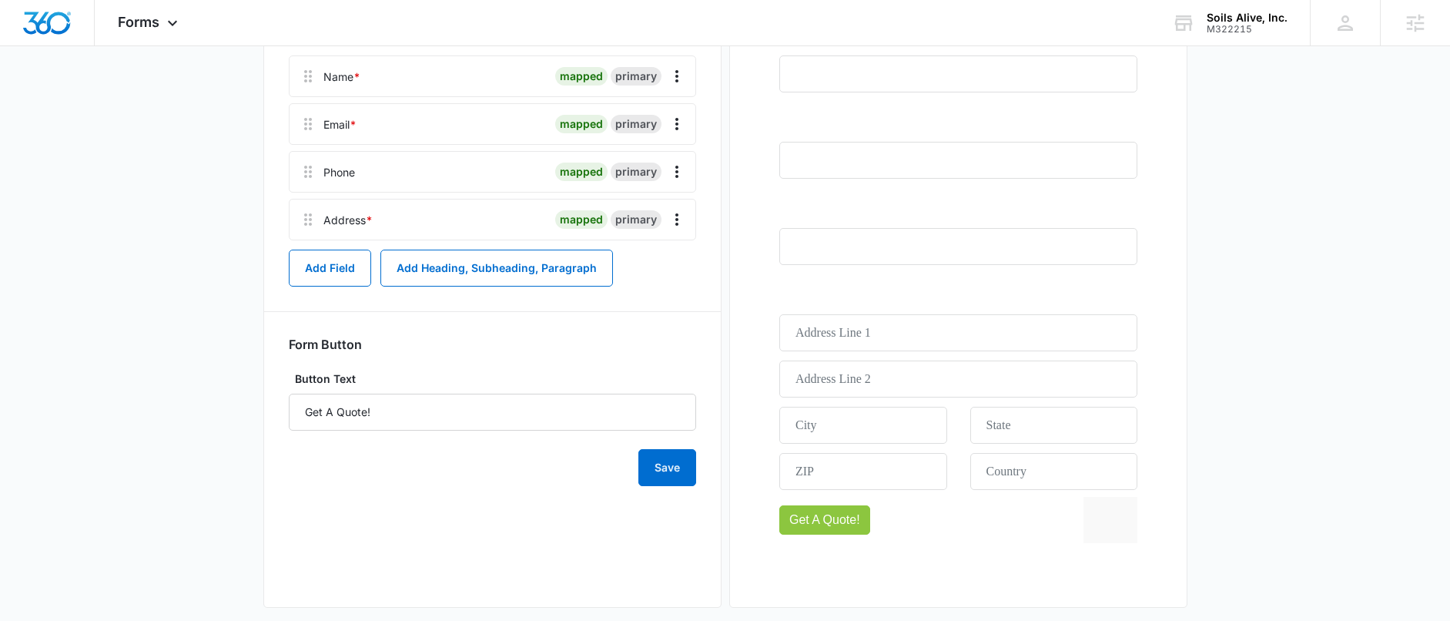
click at [790, 503] on div at bounding box center [958, 285] width 407 height 595
click at [793, 518] on div at bounding box center [958, 285] width 407 height 595
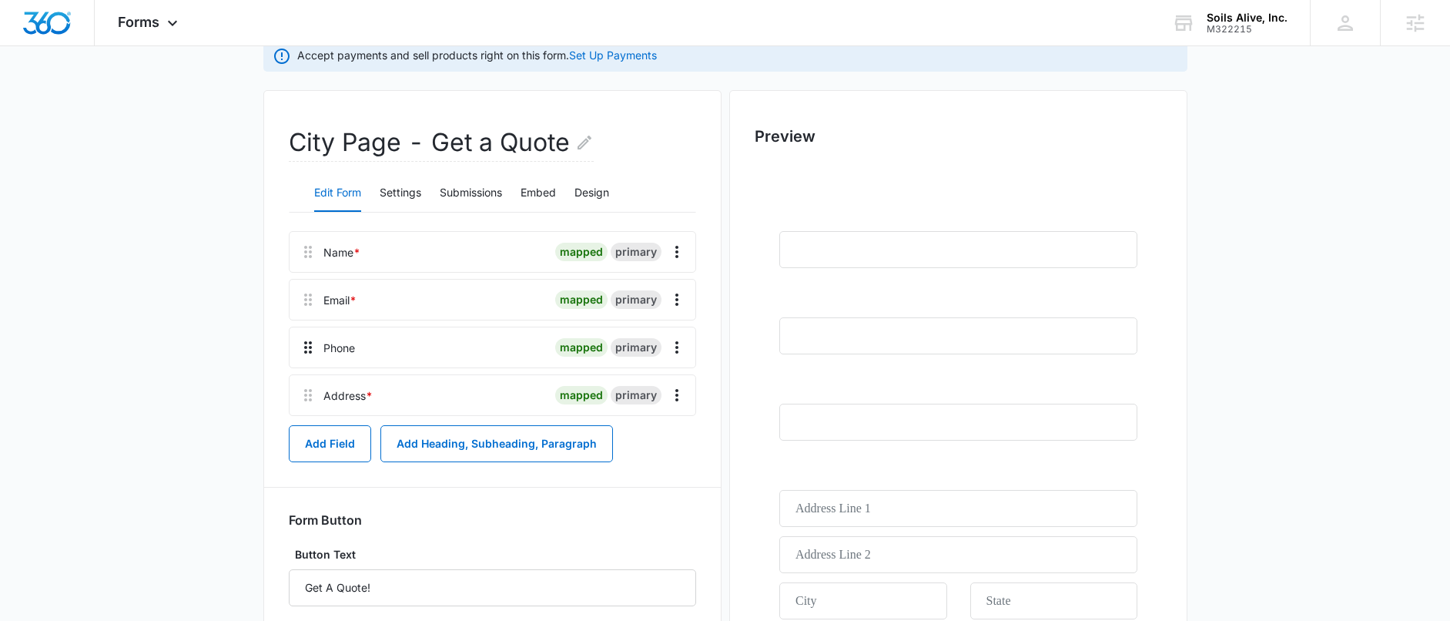
scroll to position [70, 0]
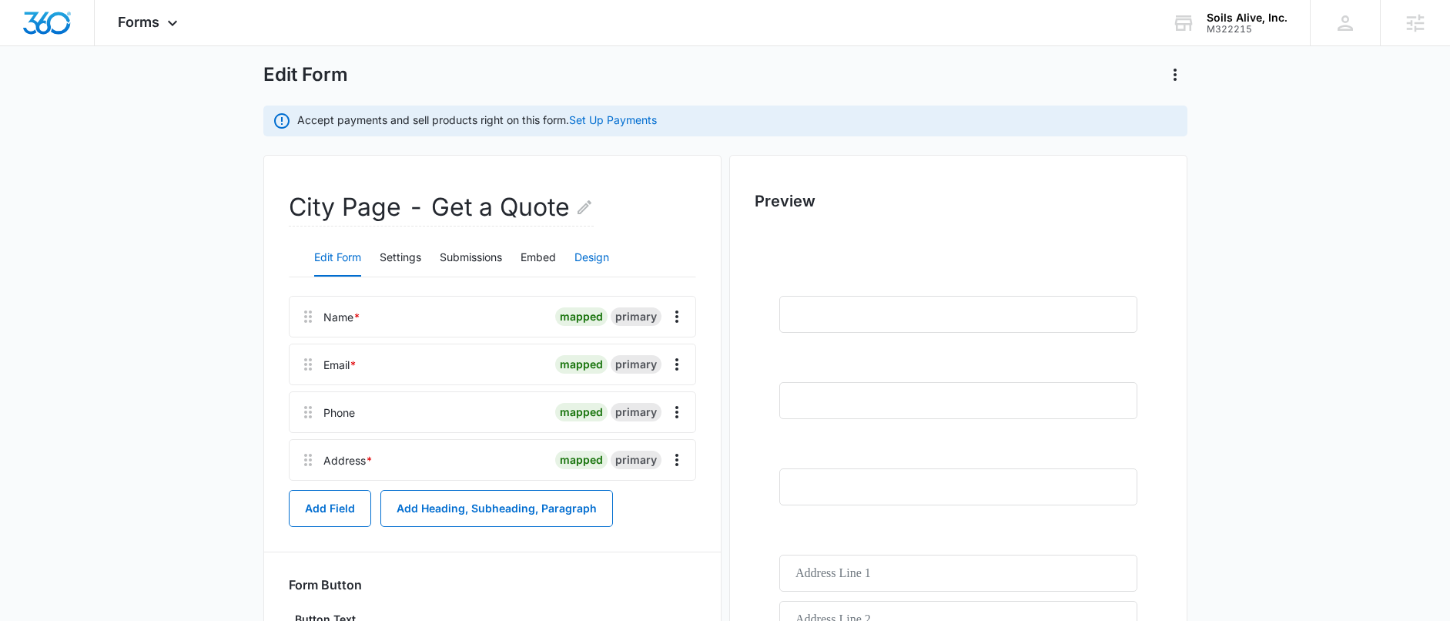
click at [587, 257] on button "Design" at bounding box center [592, 258] width 35 height 37
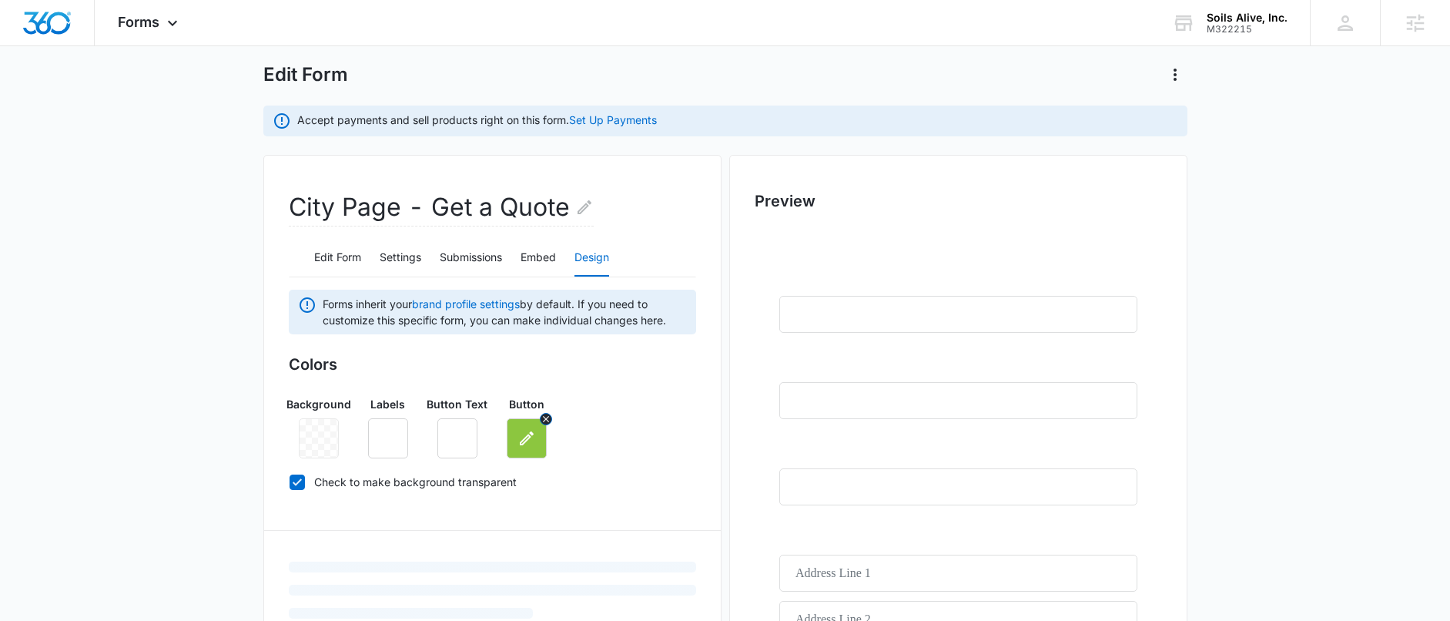
click at [525, 446] on icon "button" at bounding box center [527, 438] width 18 height 18
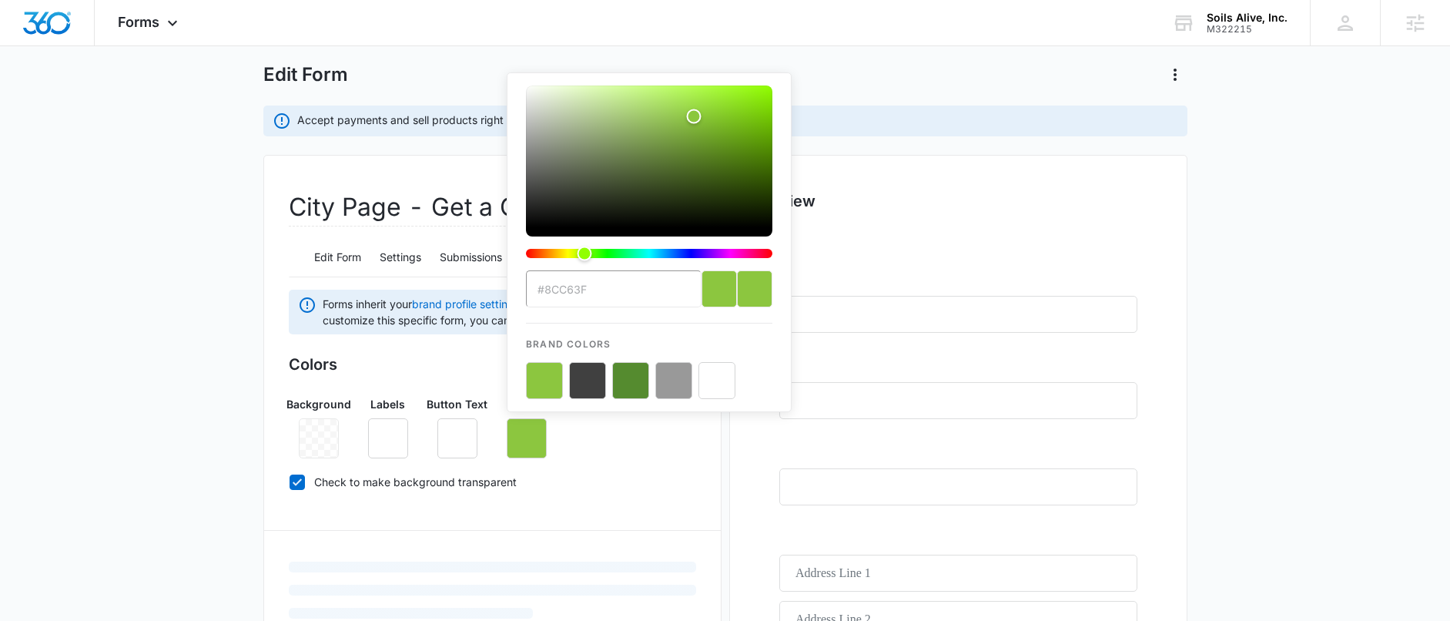
click at [602, 454] on div "Background Labels Button Text Button #8CC63F Brand Colors" at bounding box center [492, 421] width 407 height 75
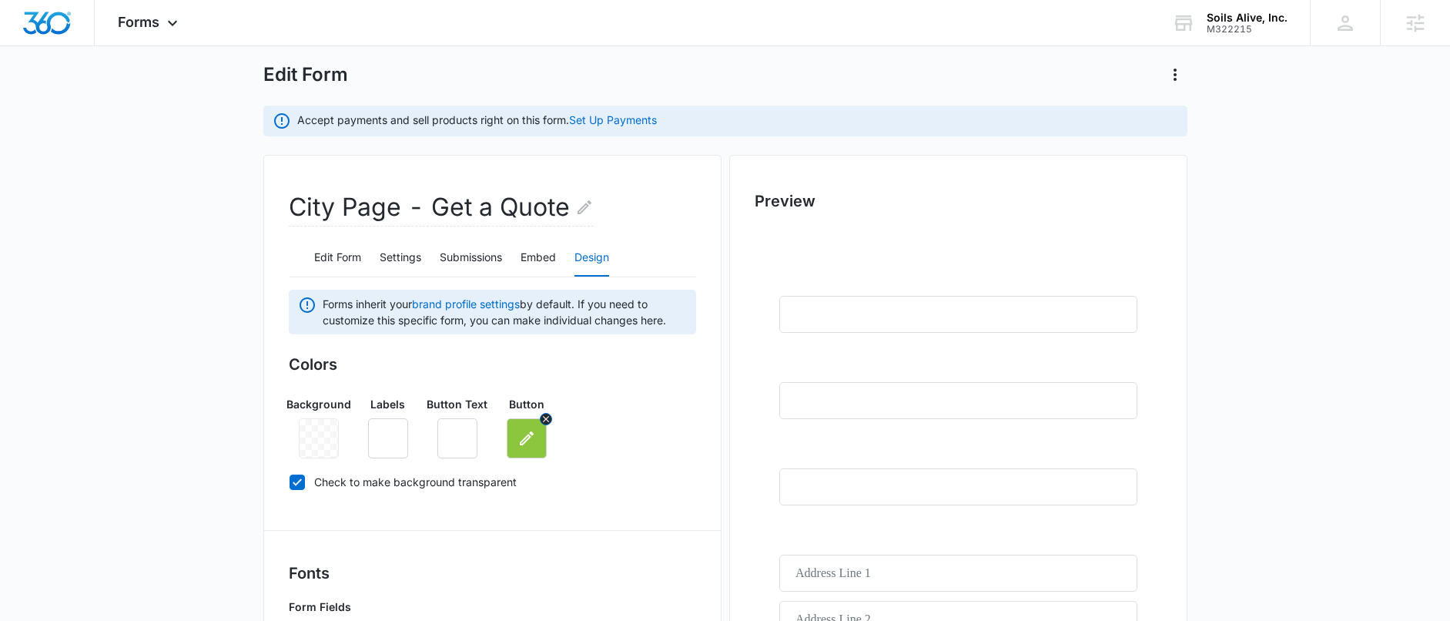
click at [542, 439] on button "button" at bounding box center [527, 438] width 40 height 40
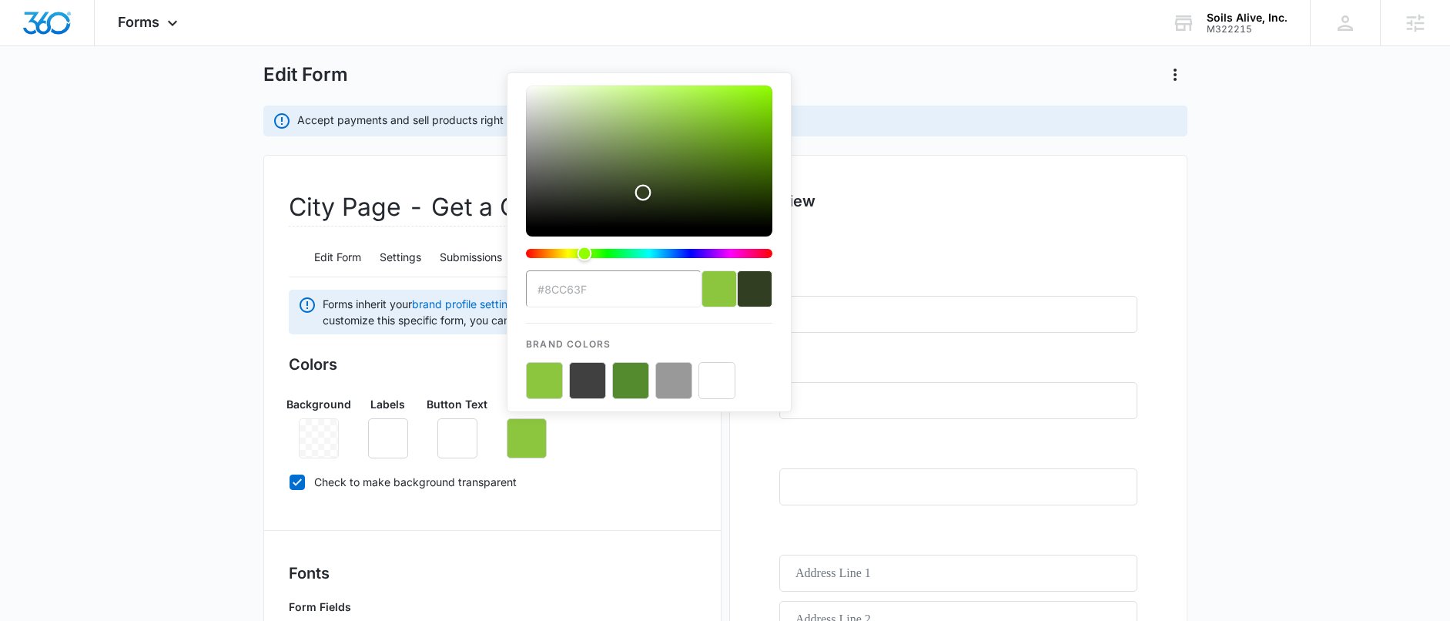
click at [643, 193] on div "Color" at bounding box center [649, 156] width 246 height 142
type input "#323e21"
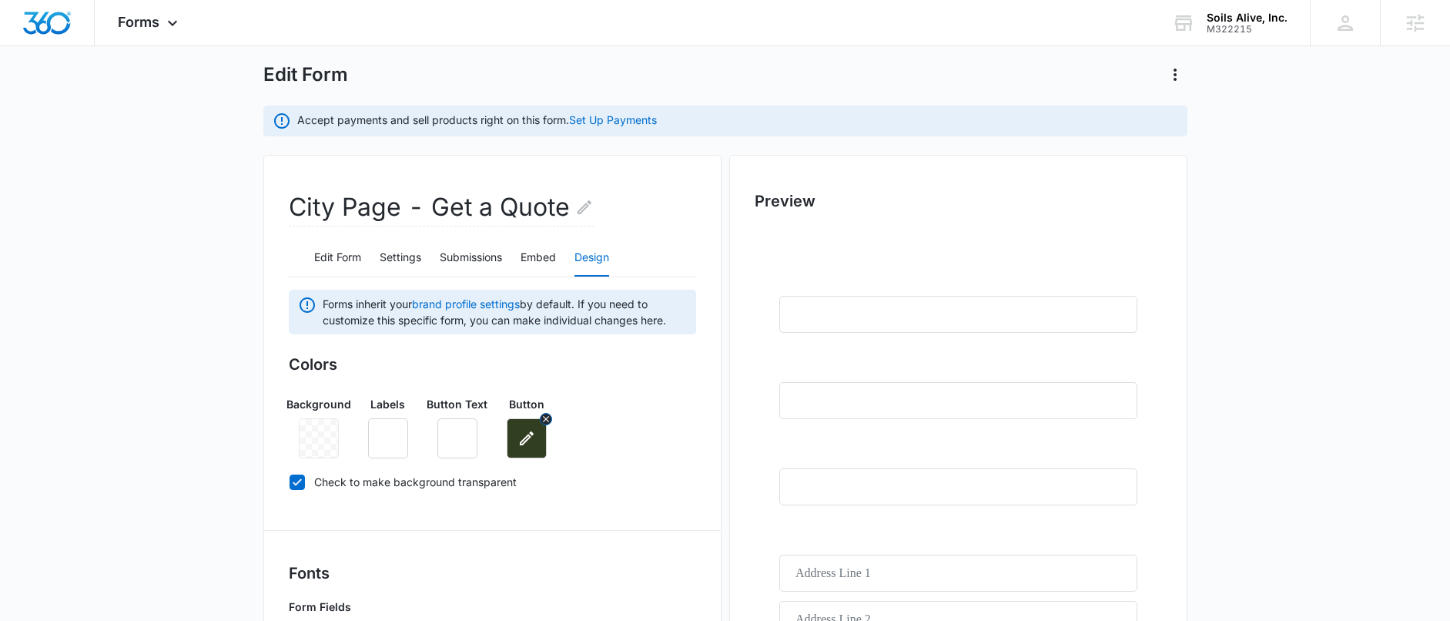
click at [528, 434] on icon "button" at bounding box center [527, 438] width 14 height 14
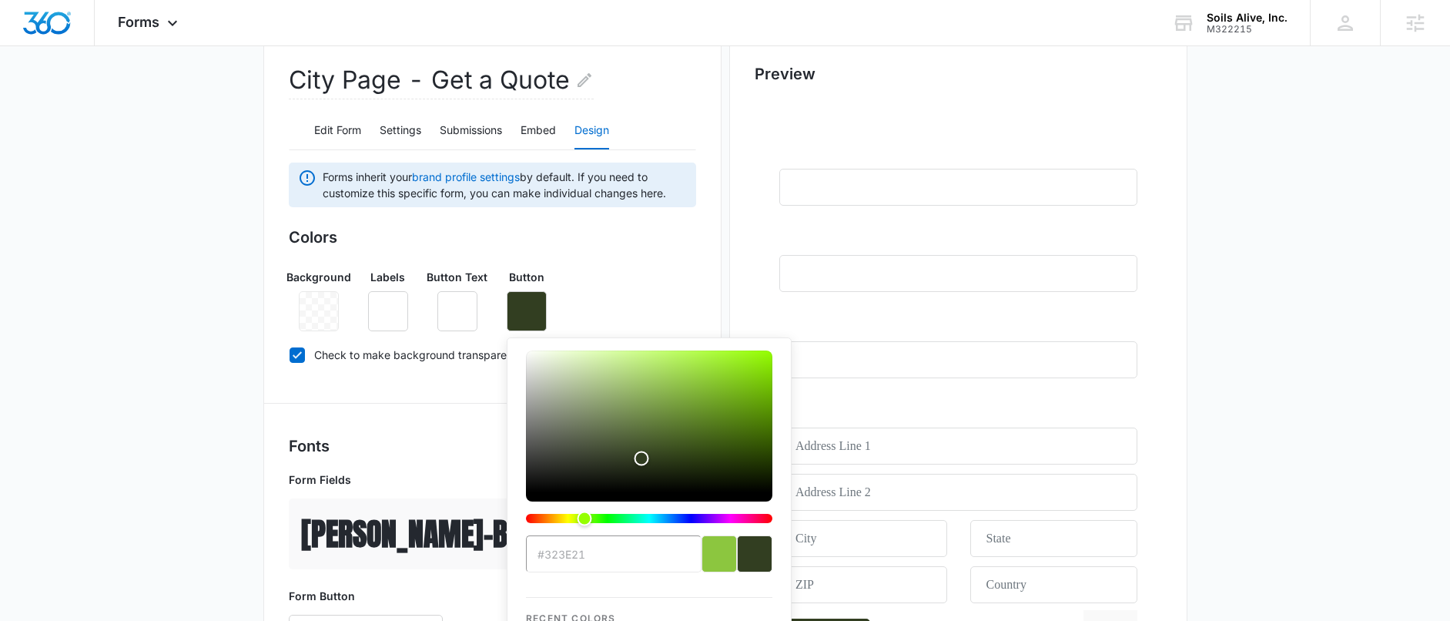
scroll to position [198, 0]
click at [563, 552] on input "#323e21" at bounding box center [614, 553] width 176 height 37
type input "#8CC63F"
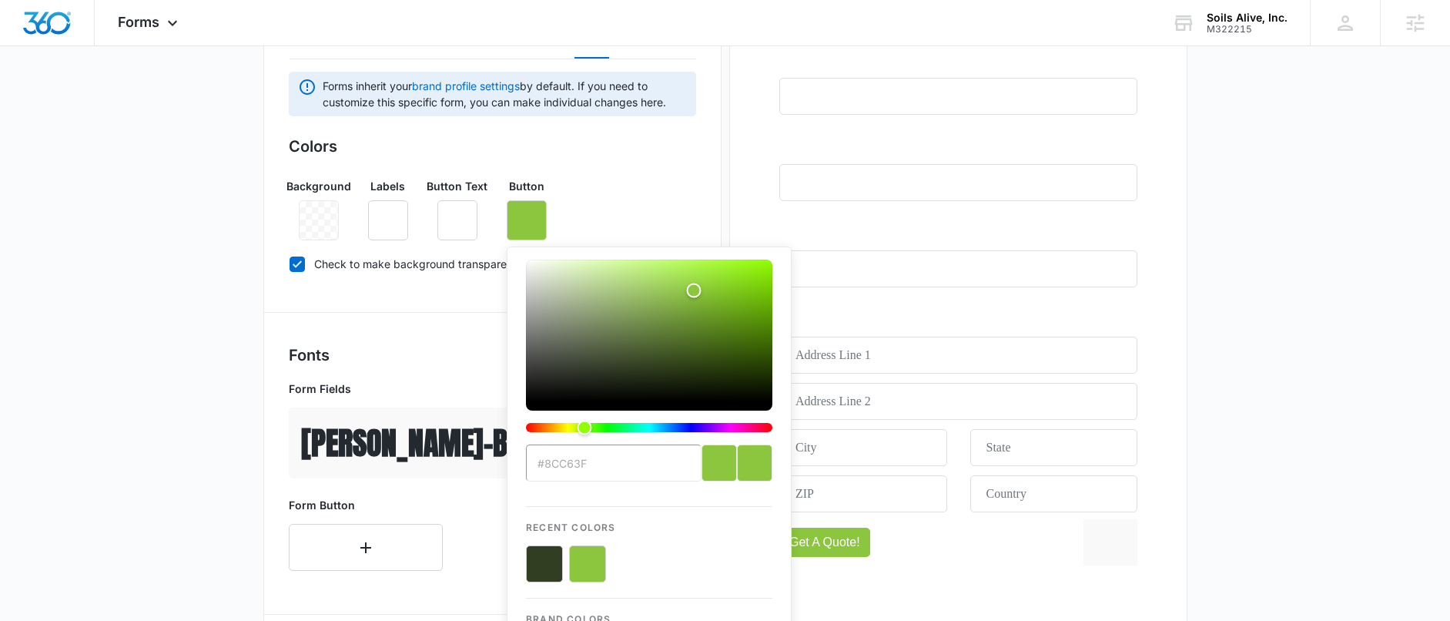
click at [421, 367] on div "Fonts Form Fields Anton - Bold Form Button" at bounding box center [492, 464] width 407 height 240
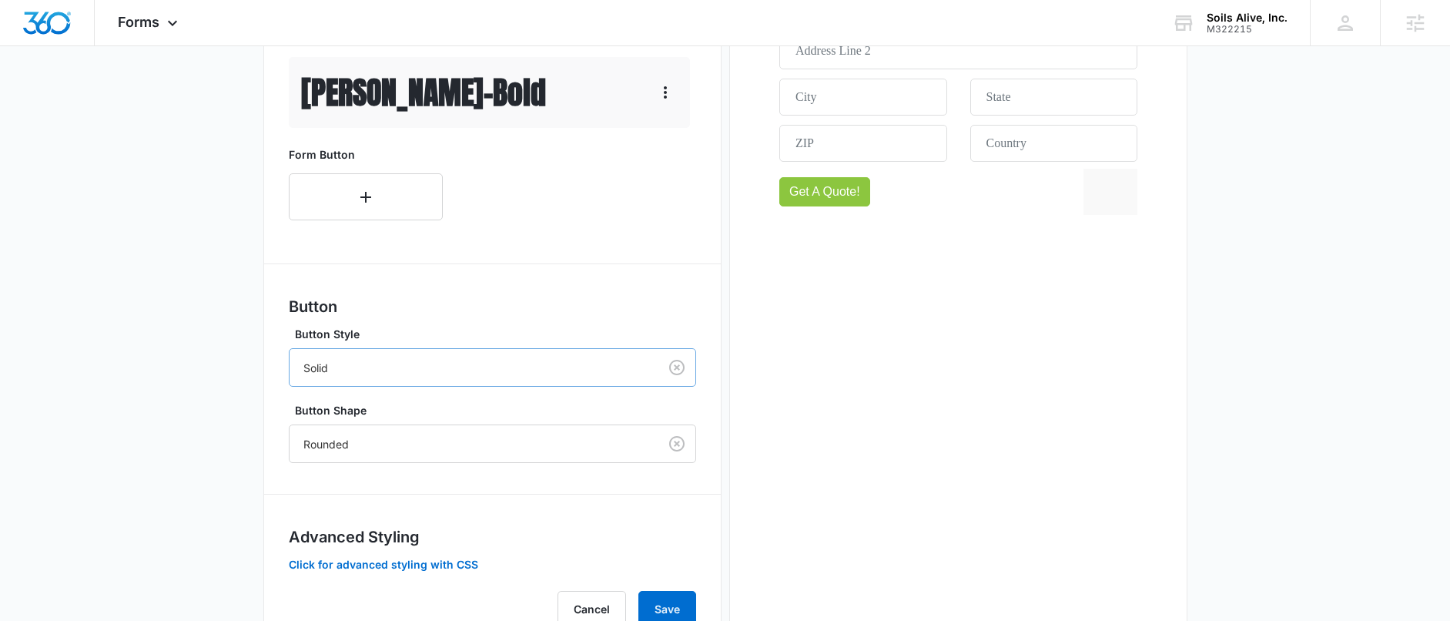
scroll to position [702, 0]
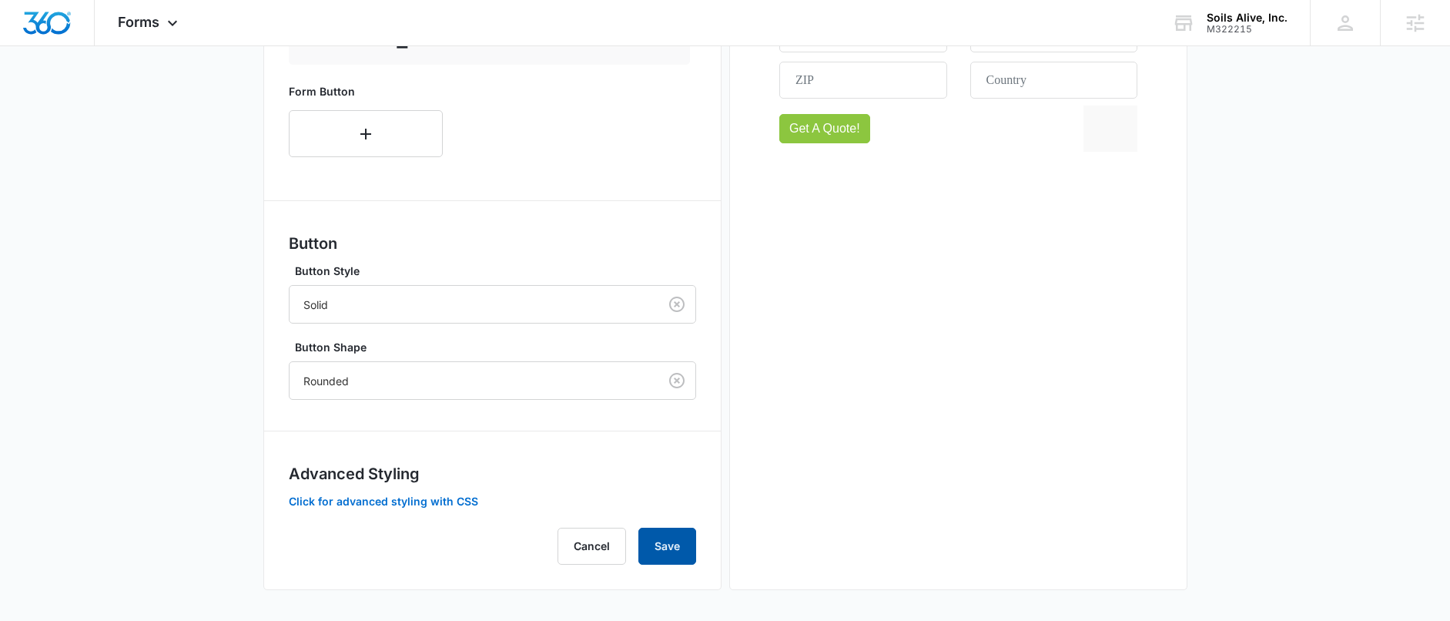
click at [647, 543] on button "Save" at bounding box center [668, 546] width 58 height 37
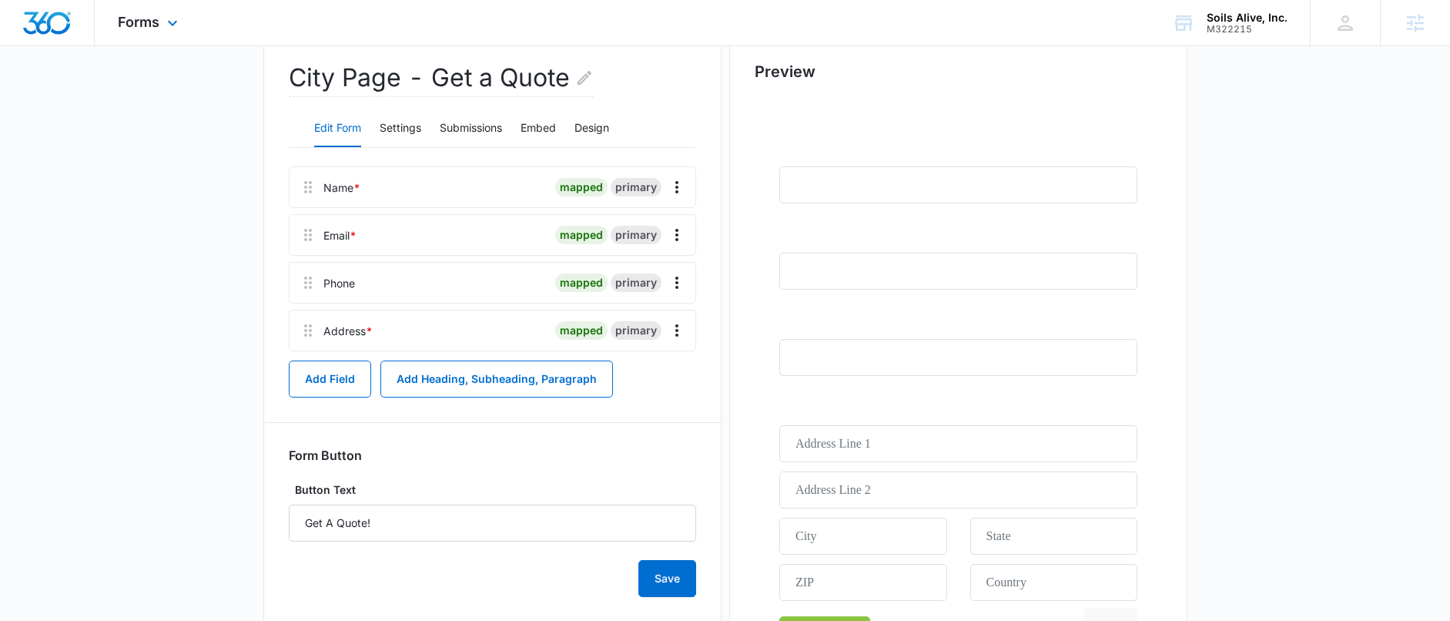
scroll to position [328, 0]
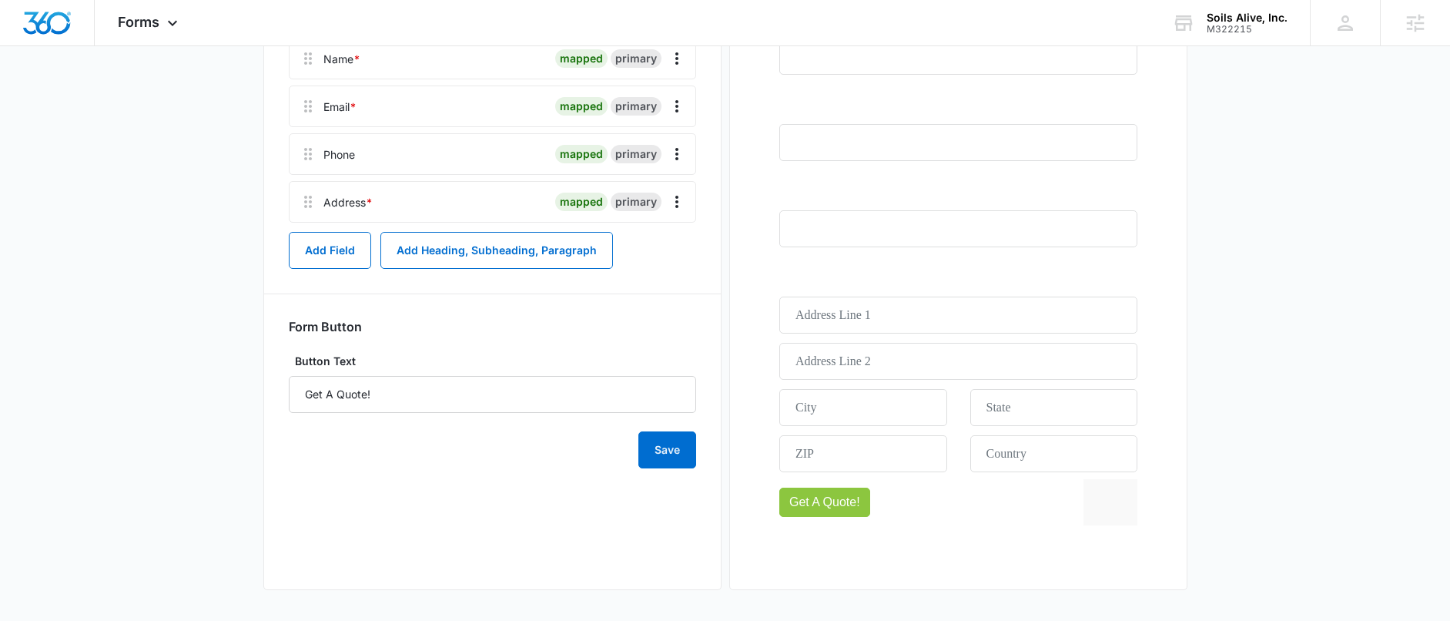
click at [910, 498] on div at bounding box center [958, 267] width 407 height 595
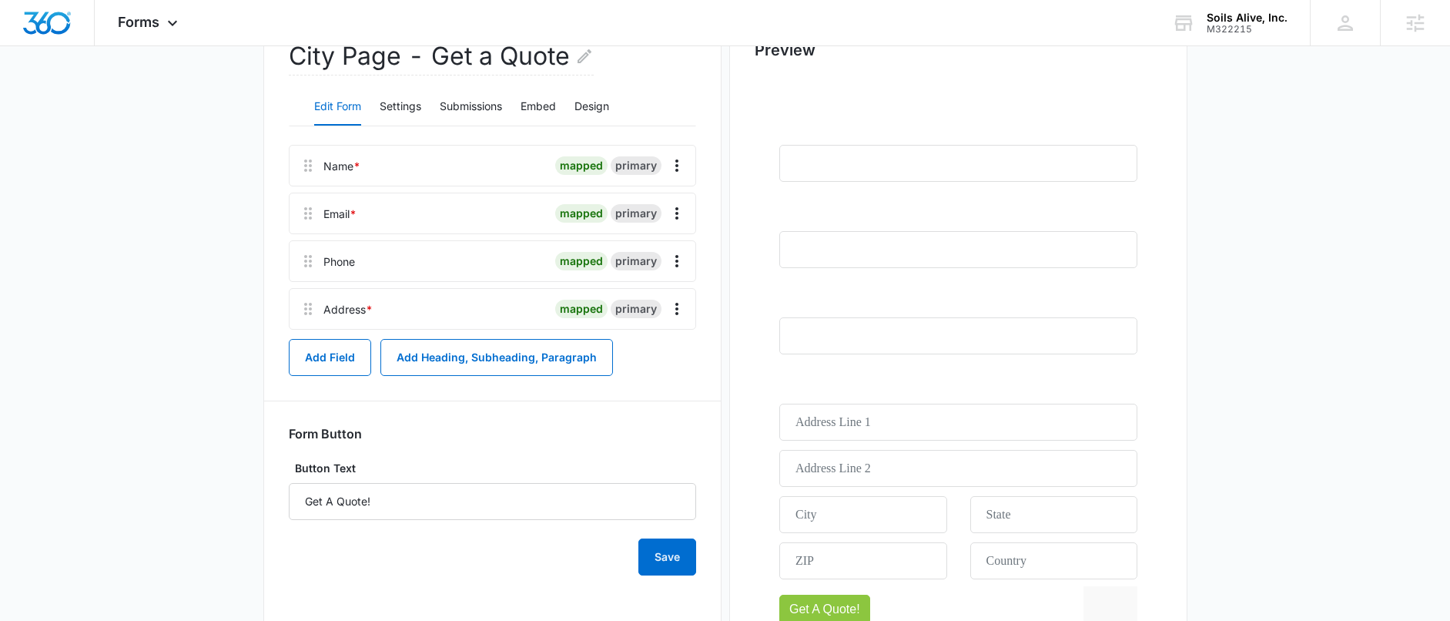
scroll to position [219, 0]
click at [686, 554] on button "Save" at bounding box center [668, 559] width 58 height 37
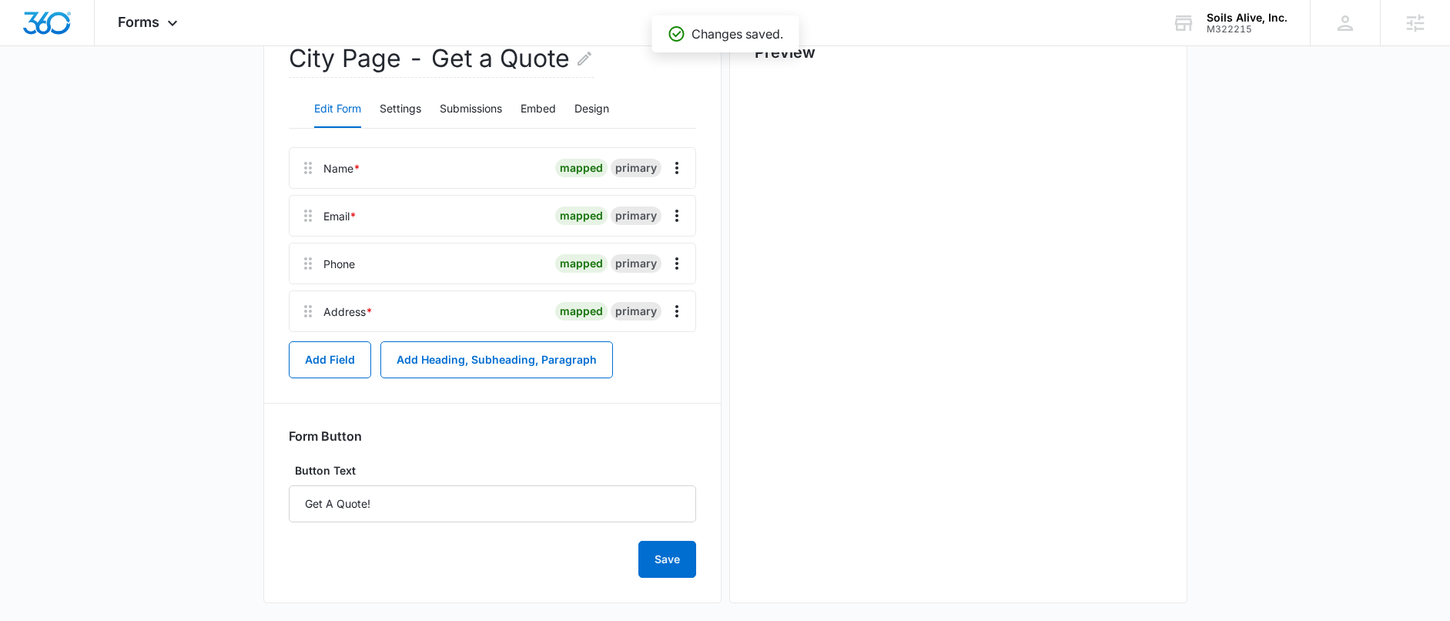
scroll to position [0, 0]
click at [618, 109] on div "Edit Form Settings Submissions Embed Design" at bounding box center [492, 109] width 407 height 39
click at [596, 109] on button "Design" at bounding box center [592, 109] width 35 height 37
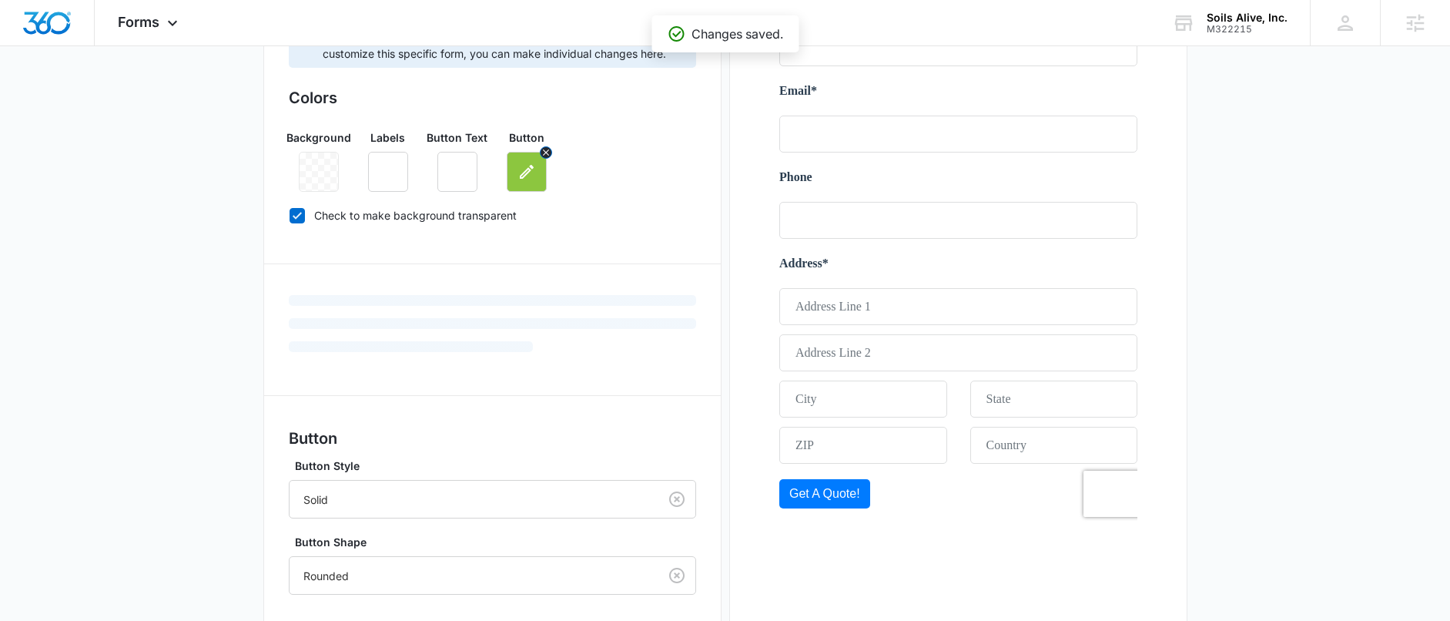
scroll to position [337, 0]
click at [518, 175] on icon "button" at bounding box center [527, 171] width 18 height 18
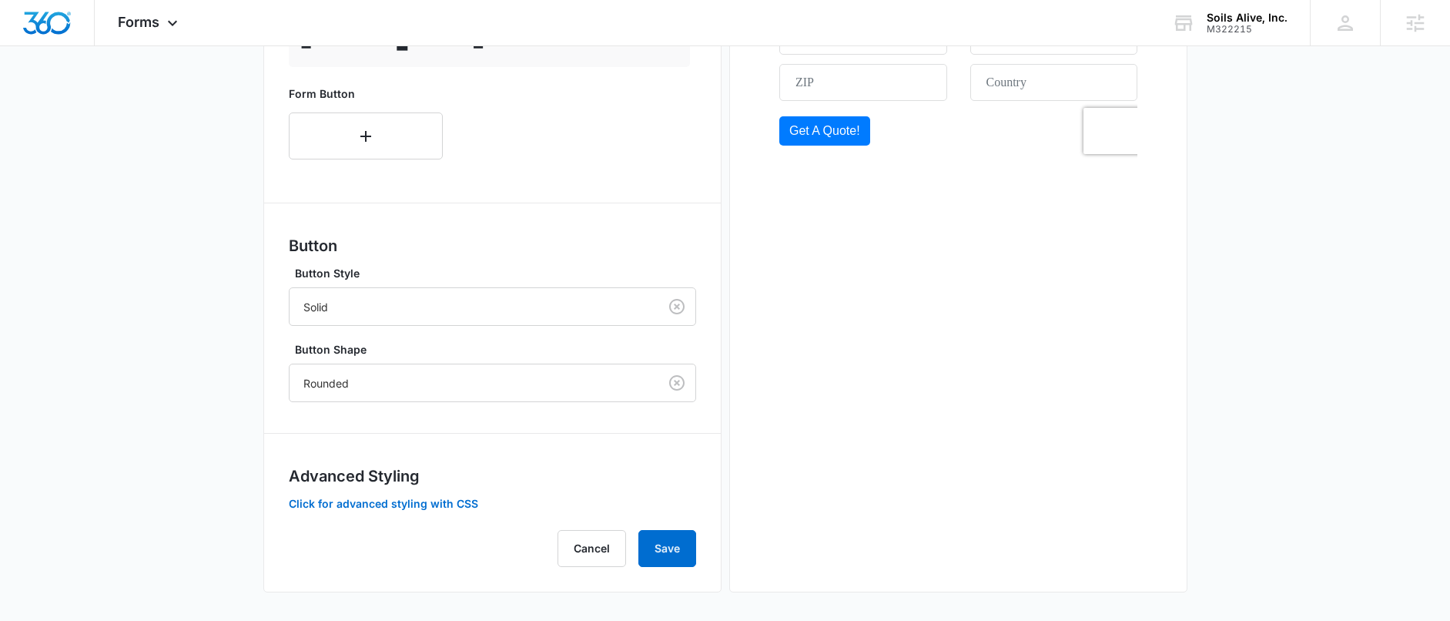
scroll to position [702, 0]
click at [654, 554] on button "Save" at bounding box center [668, 546] width 58 height 37
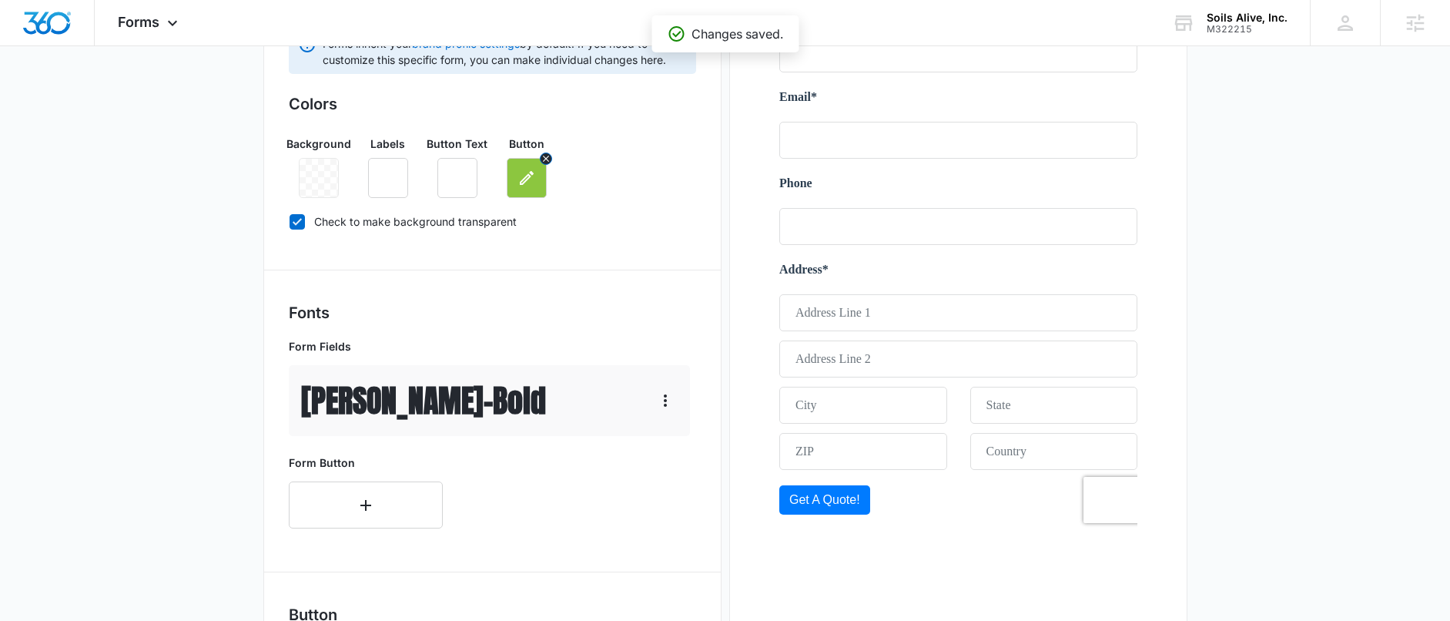
click at [531, 188] on button "button" at bounding box center [527, 178] width 40 height 40
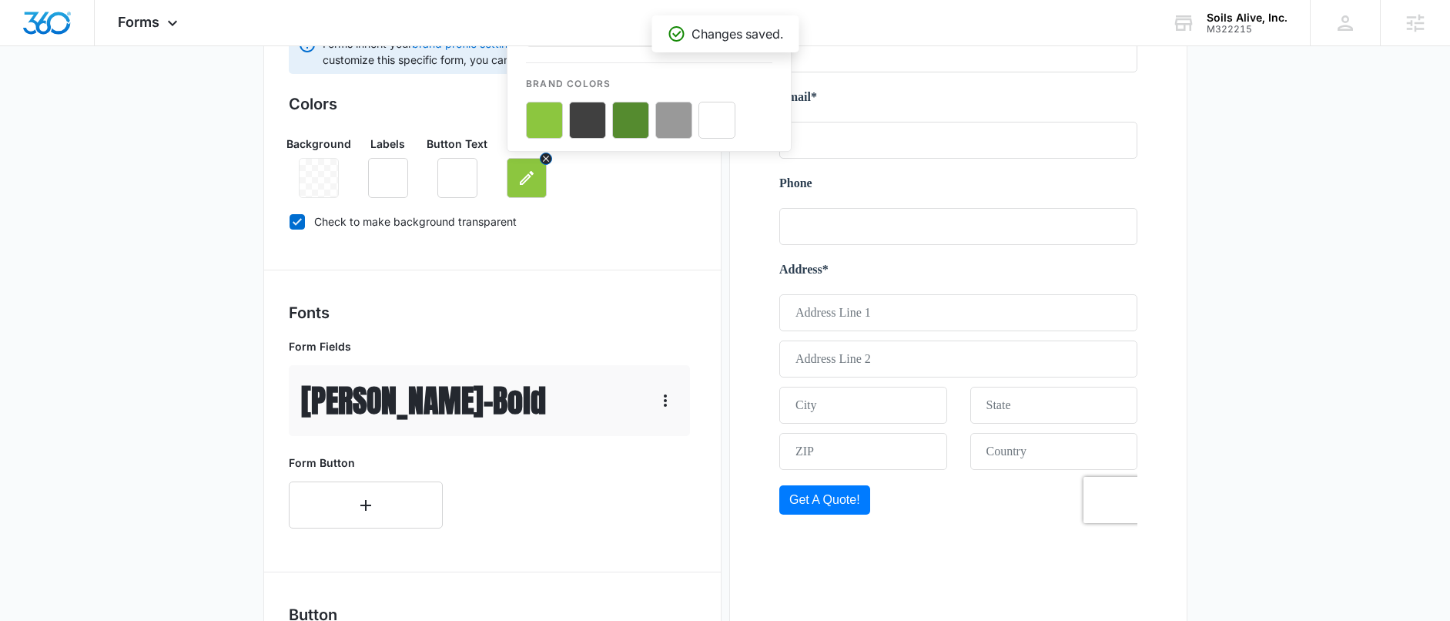
scroll to position [5, 0]
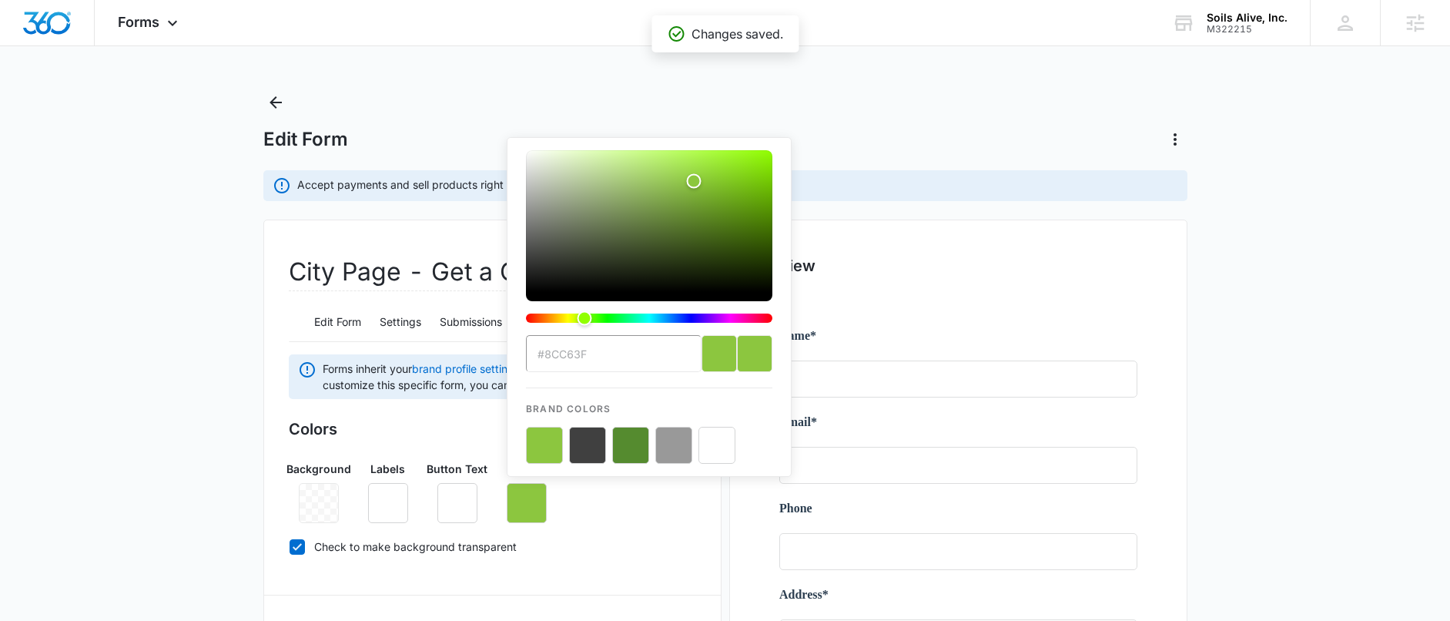
click at [549, 444] on button "color-picker-container" at bounding box center [544, 445] width 37 height 37
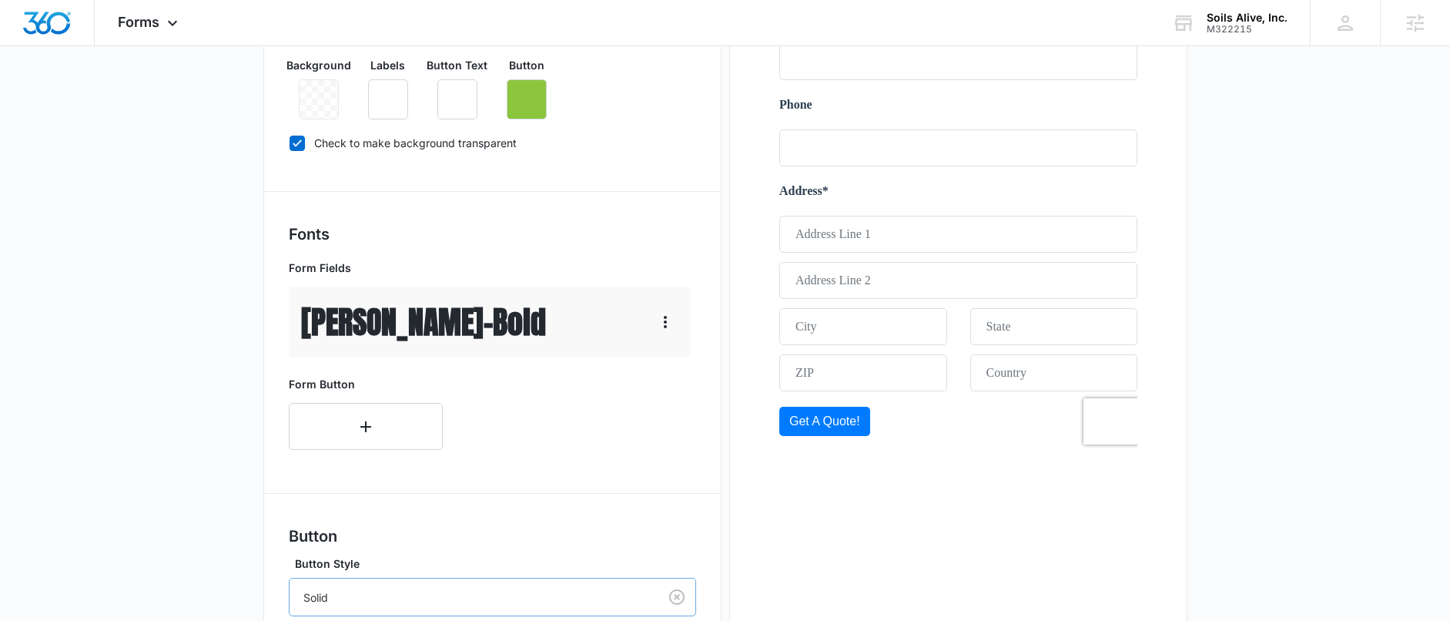
scroll to position [702, 0]
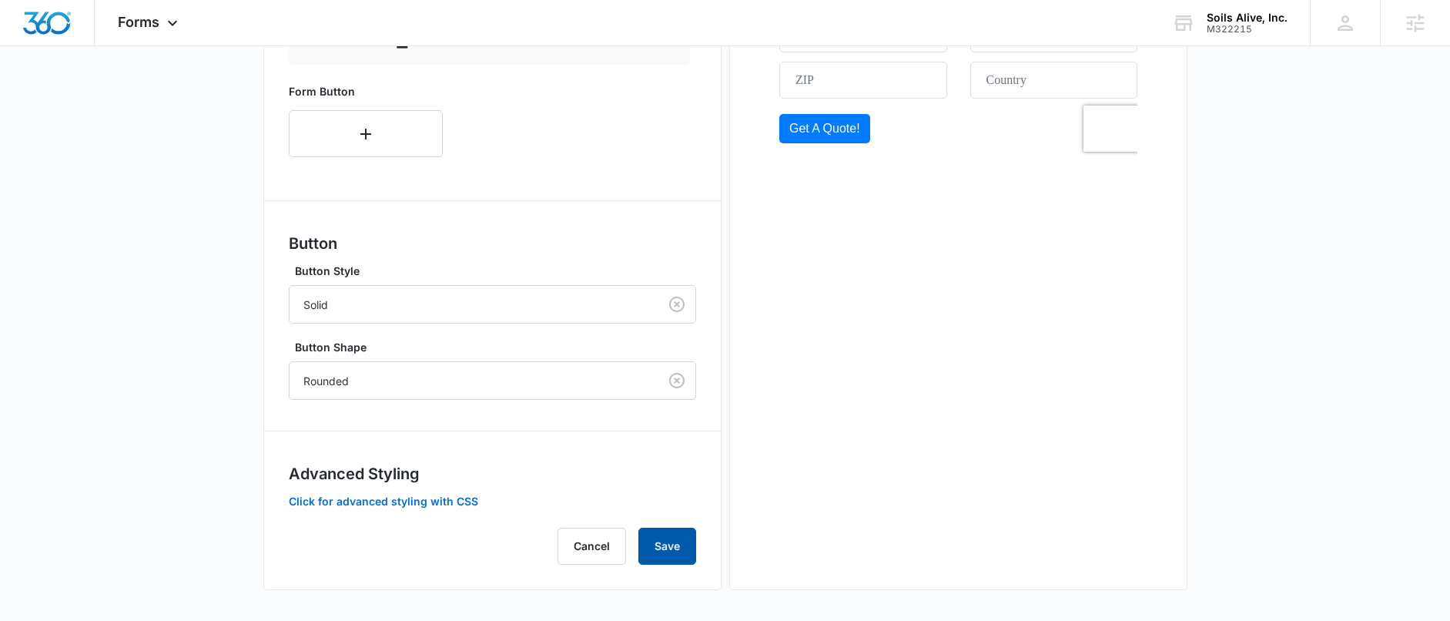
click at [651, 548] on button "Save" at bounding box center [668, 546] width 58 height 37
click at [275, 428] on div "City Page - Get a Quote Edit Form Settings Submissions Embed Design Forms inher…" at bounding box center [492, 56] width 458 height 1067
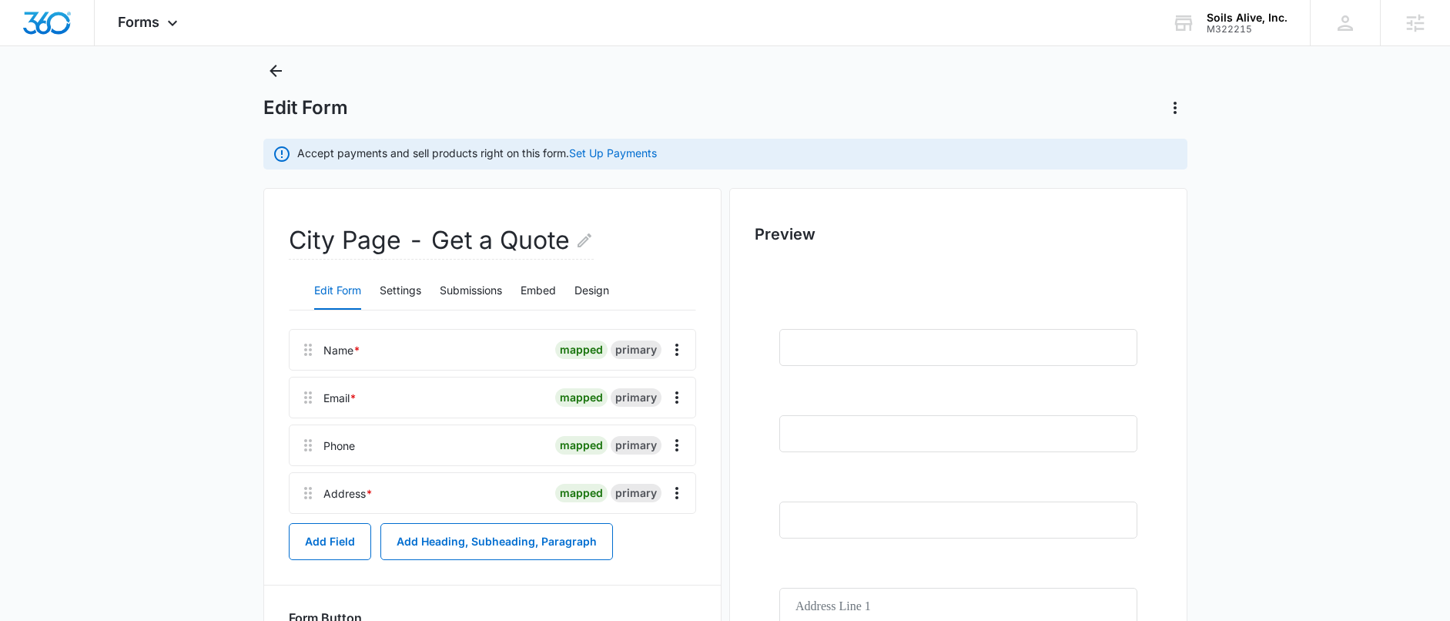
scroll to position [328, 0]
